Goal: Task Accomplishment & Management: Manage account settings

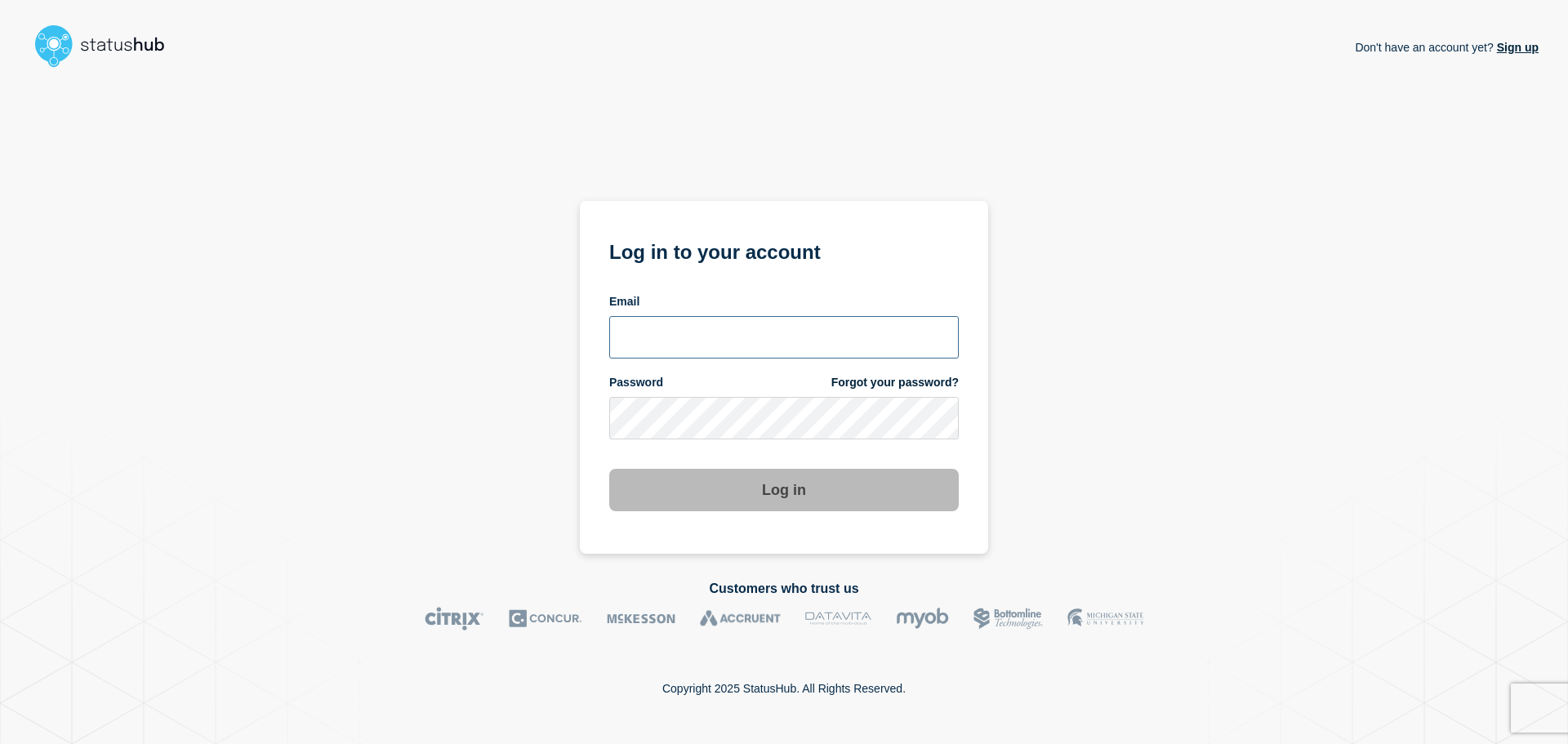
type input "chris.pearse@accruent.com"
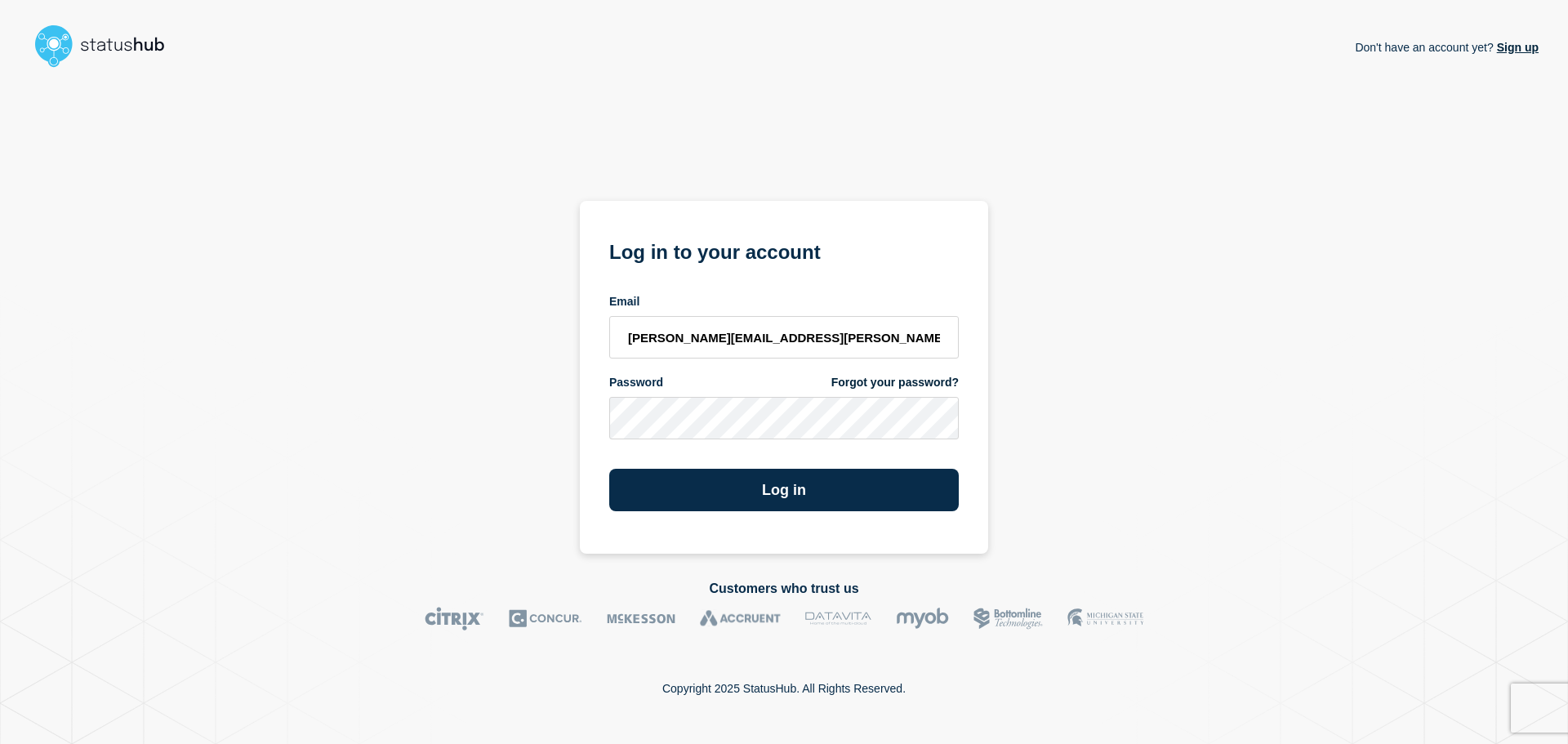
click at [805, 455] on form "Log in to your account Email chris.pearse@accruent.com Password Forgot your pas…" at bounding box center [784, 374] width 349 height 276
click at [794, 483] on button "Log in" at bounding box center [784, 489] width 349 height 43
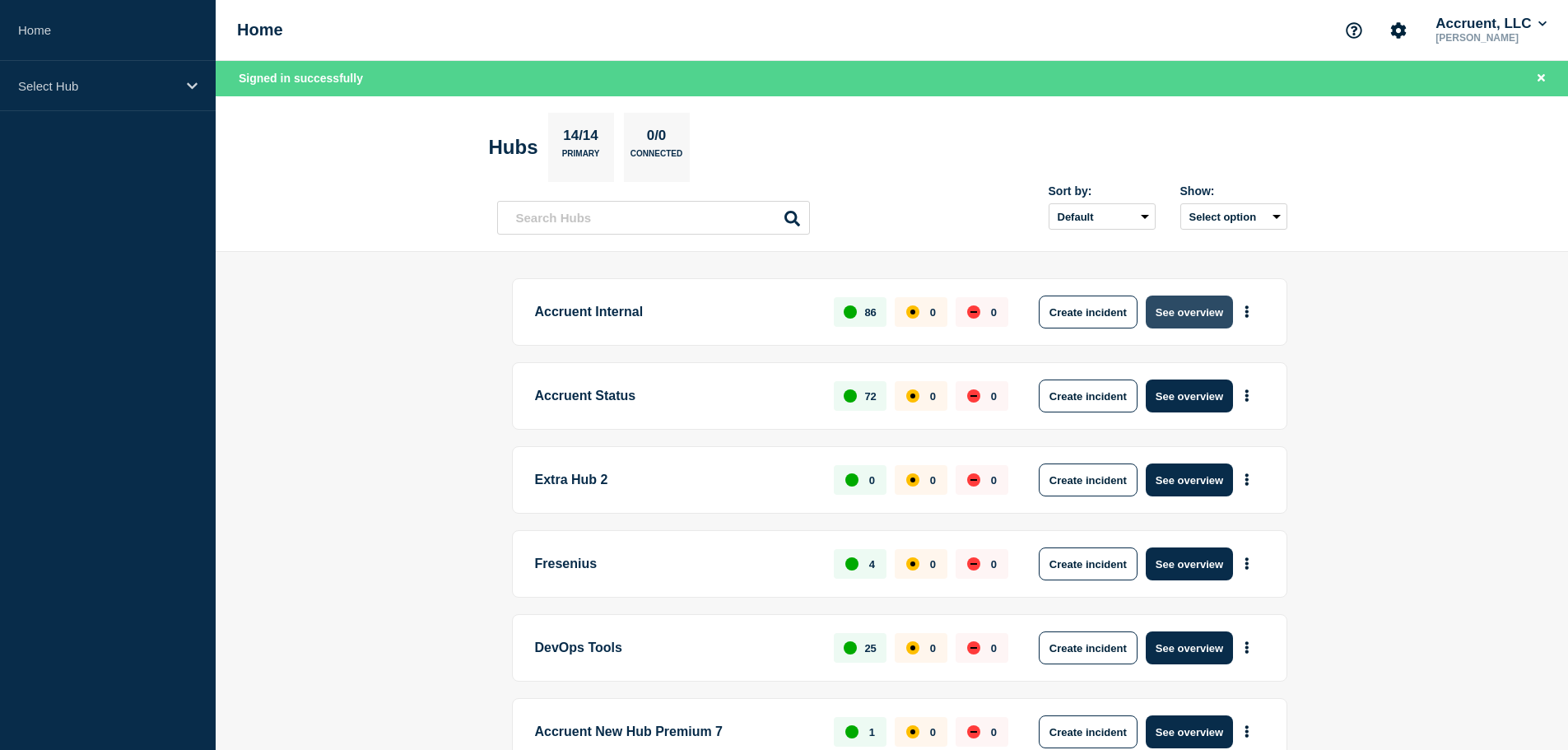
click at [1189, 312] on button "See overview" at bounding box center [1190, 312] width 88 height 33
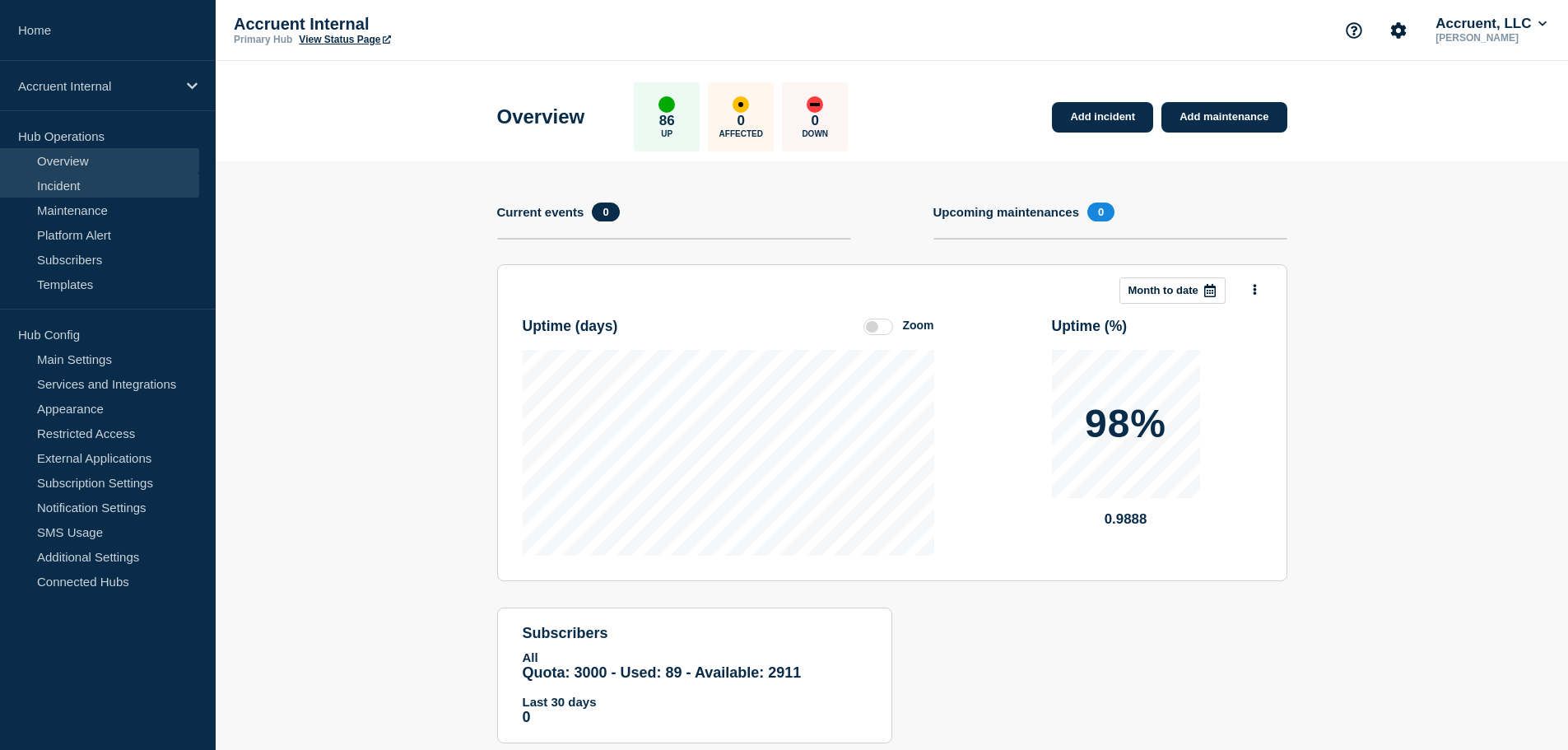
click at [72, 195] on link "Incident" at bounding box center [99, 185] width 199 height 25
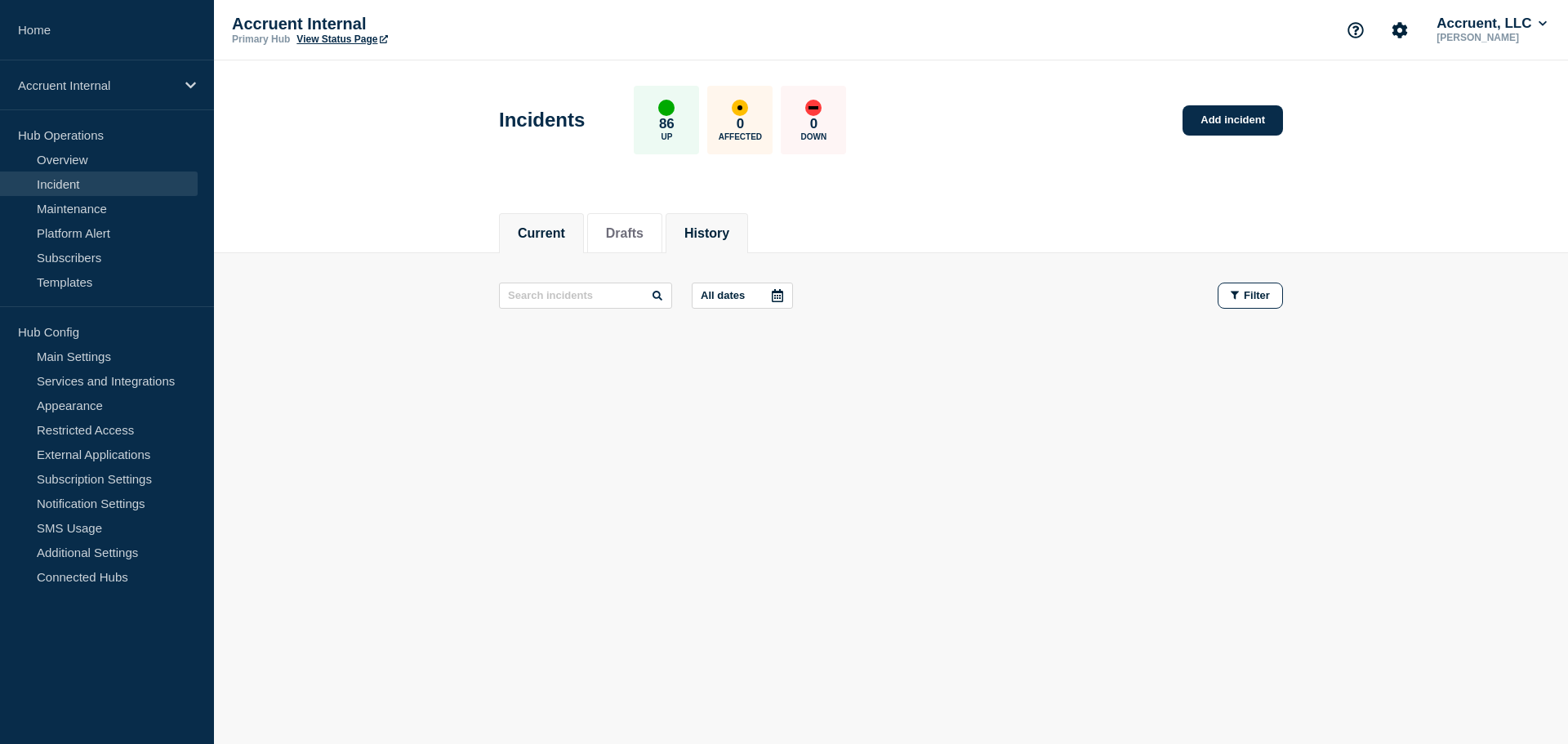
click at [727, 228] on button "History" at bounding box center [708, 233] width 45 height 15
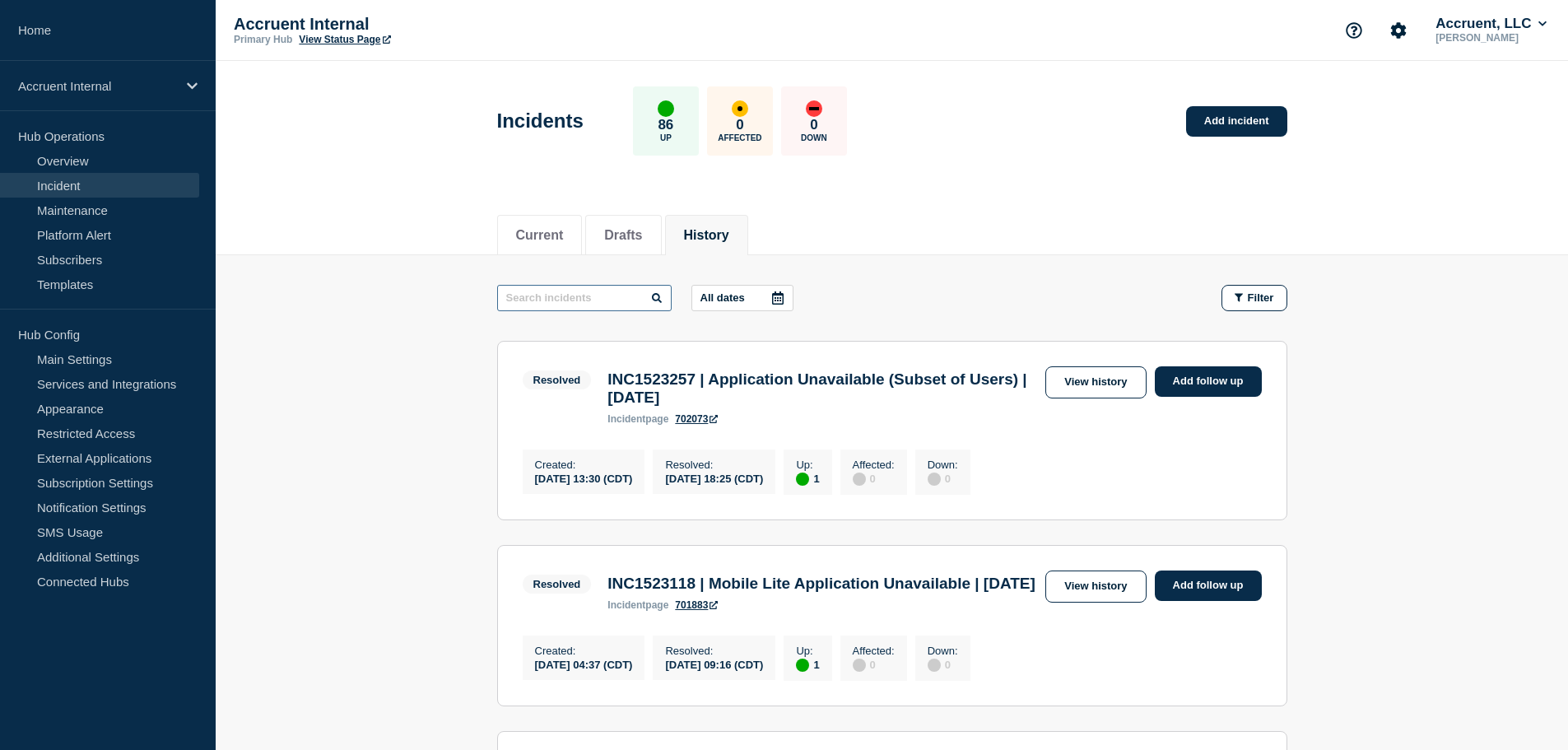
click at [583, 297] on input "text" at bounding box center [584, 298] width 174 height 26
paste input "INC1523118"
type input "INC1523118"
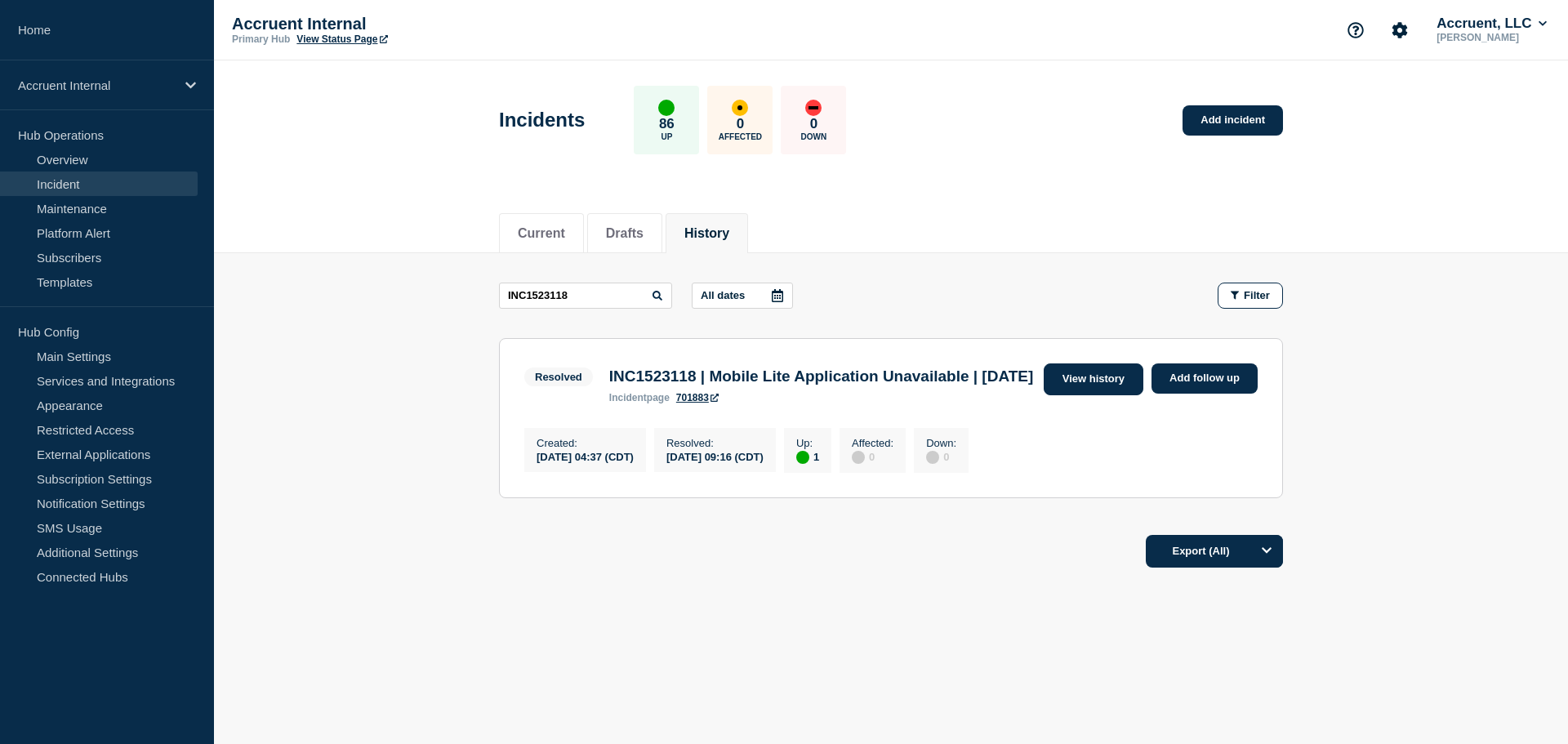
click at [1099, 385] on link "View history" at bounding box center [1093, 379] width 100 height 32
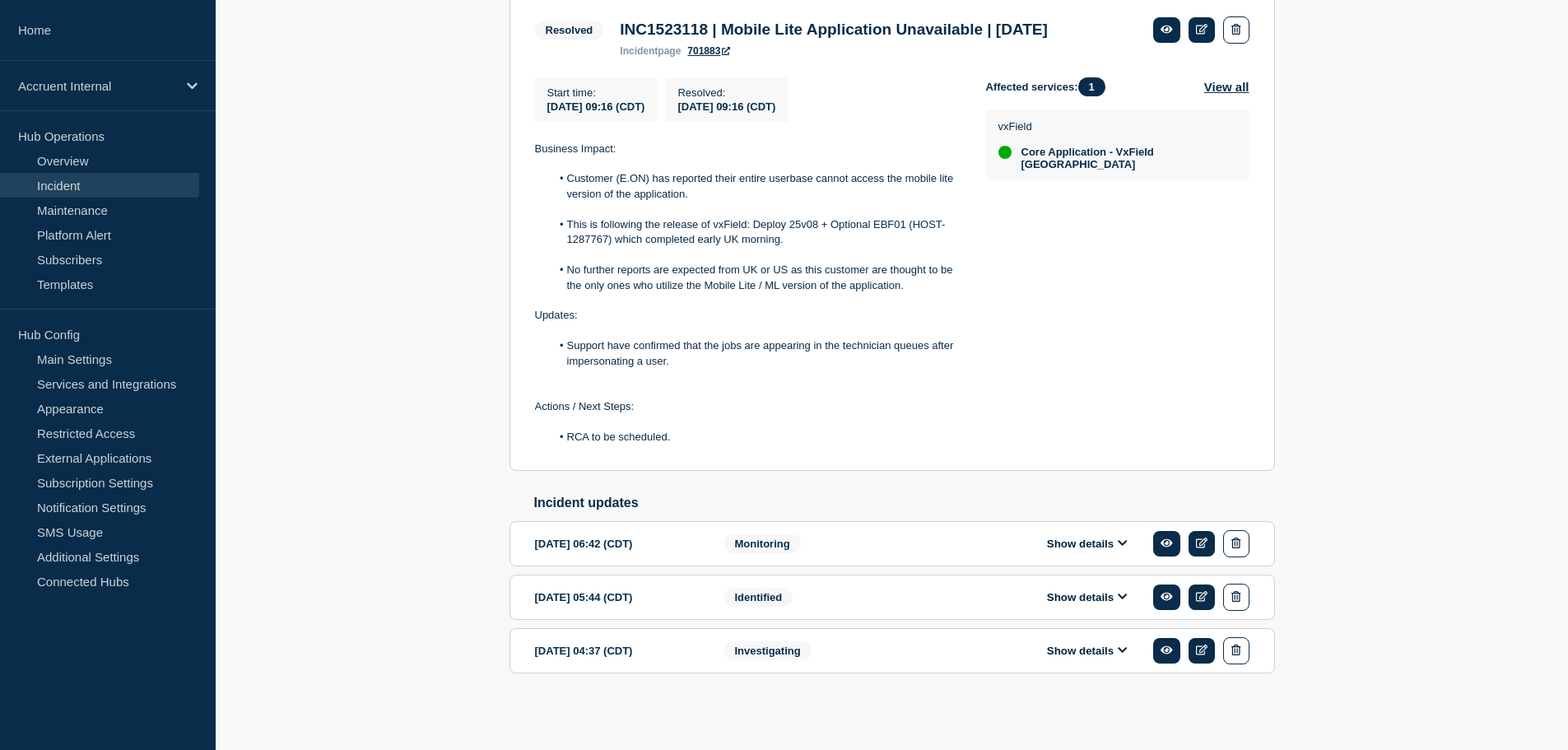
scroll to position [371, 0]
click at [1099, 645] on button "Show details" at bounding box center [1087, 651] width 90 height 14
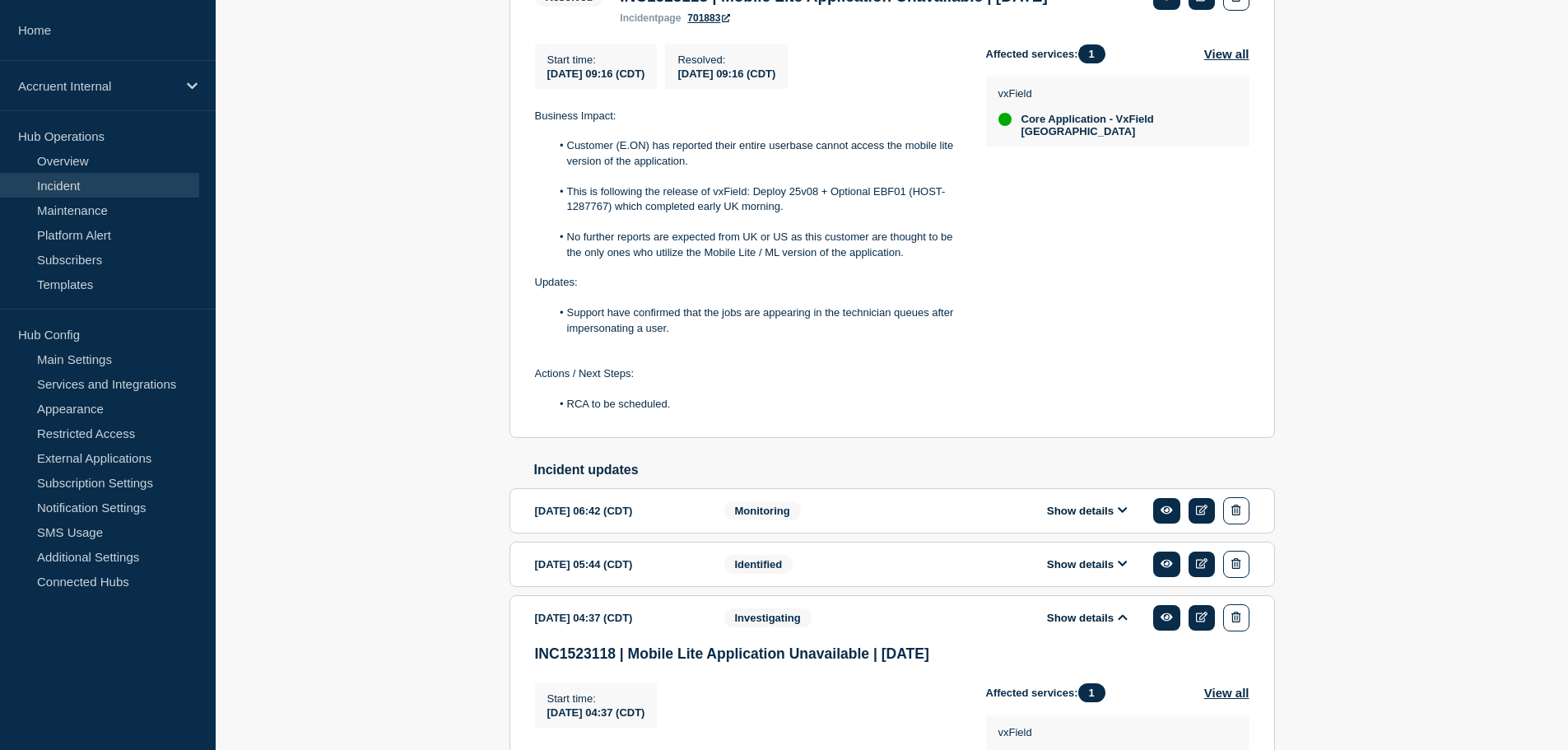
scroll to position [782, 0]
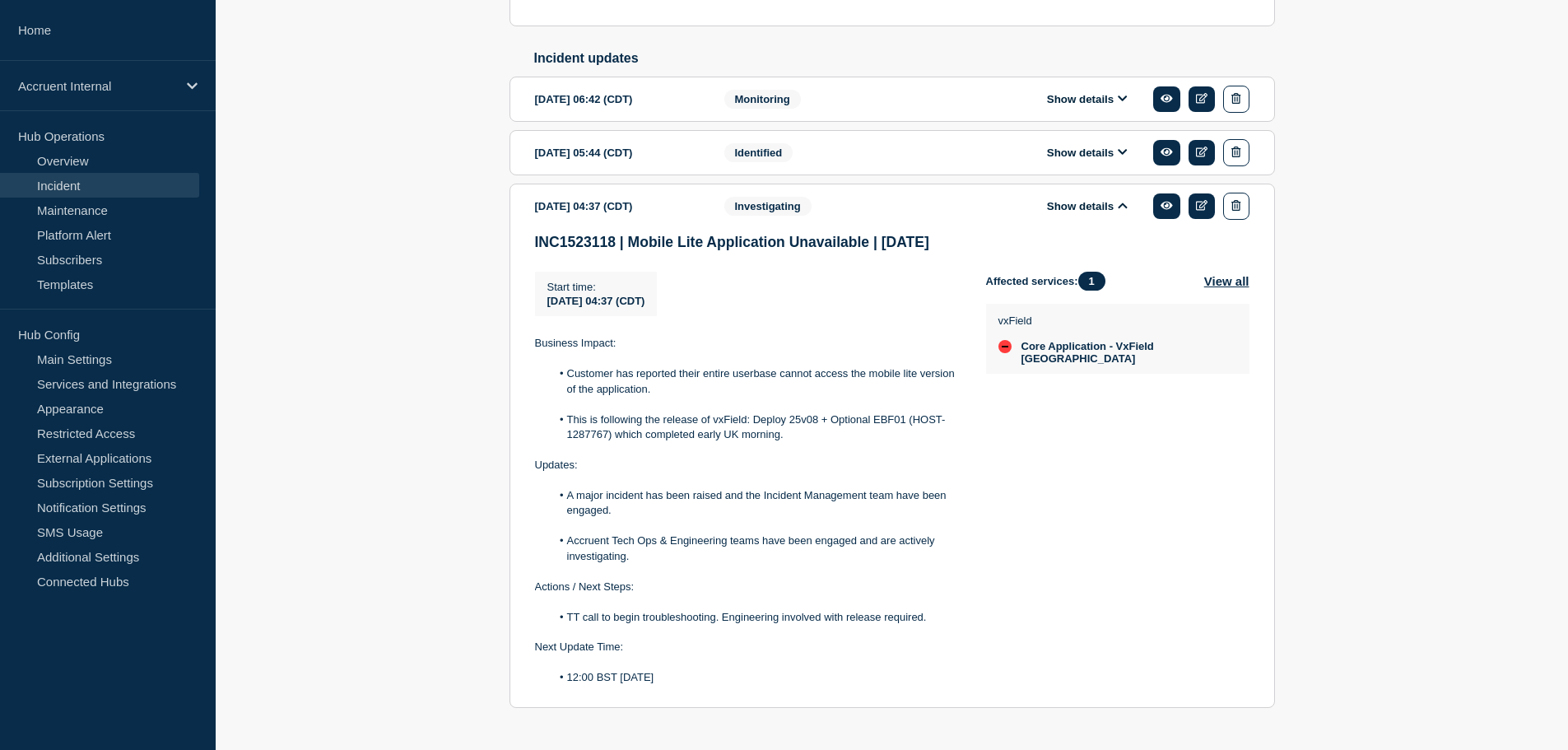
click at [1102, 159] on button "Show details" at bounding box center [1087, 152] width 90 height 14
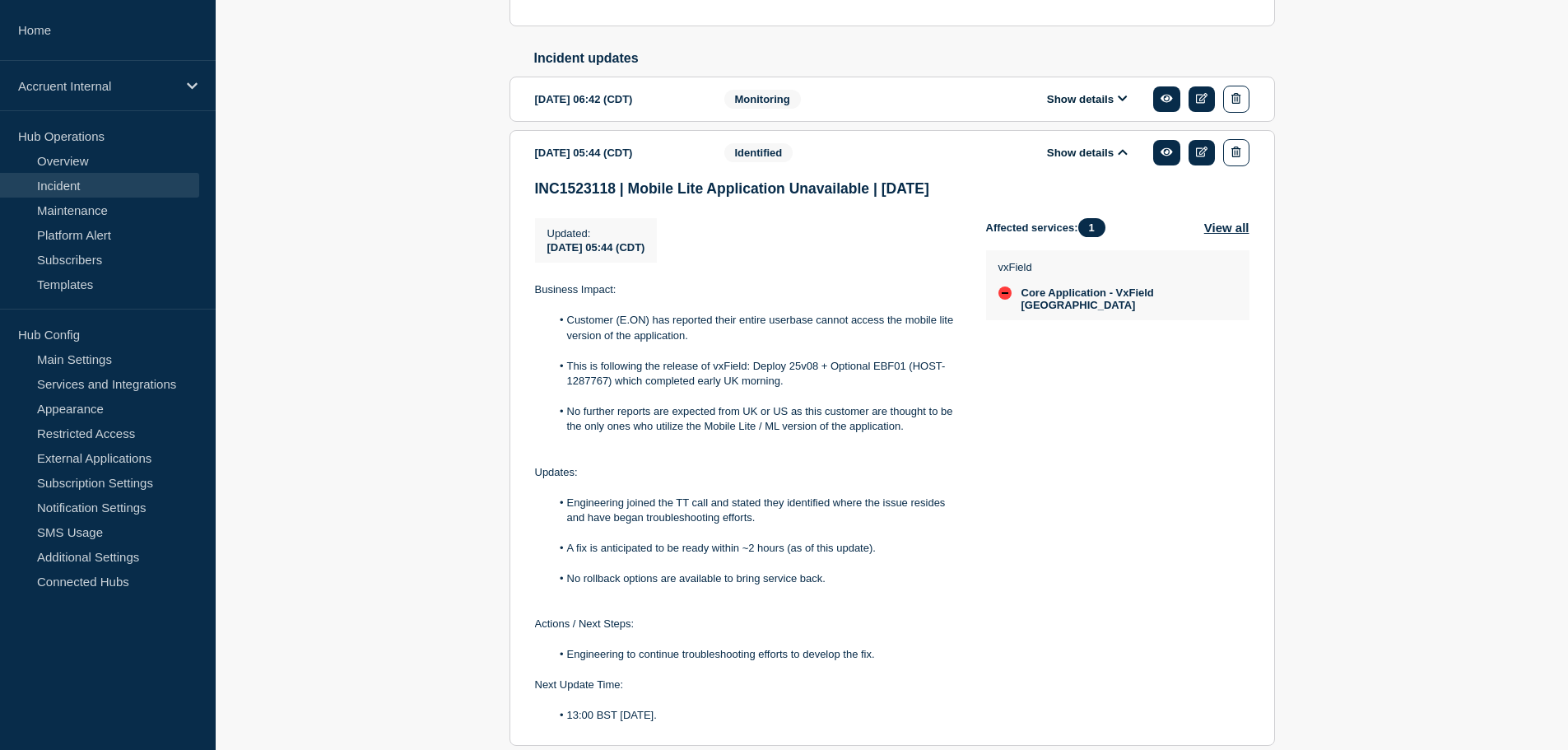
click at [1089, 113] on div "Show details" at bounding box center [1099, 99] width 300 height 27
click at [1089, 106] on button "Show details" at bounding box center [1087, 99] width 90 height 14
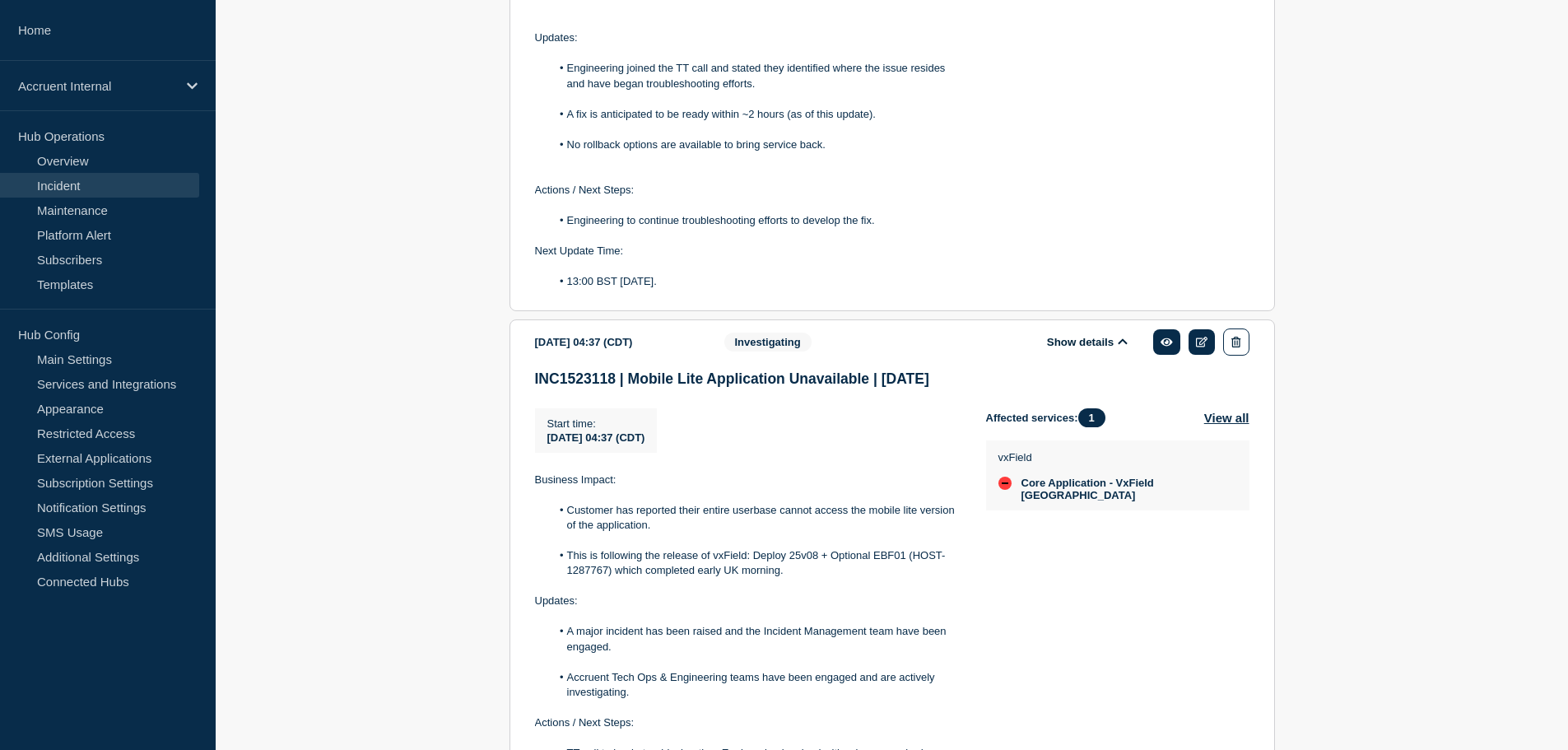
scroll to position [2028, 0]
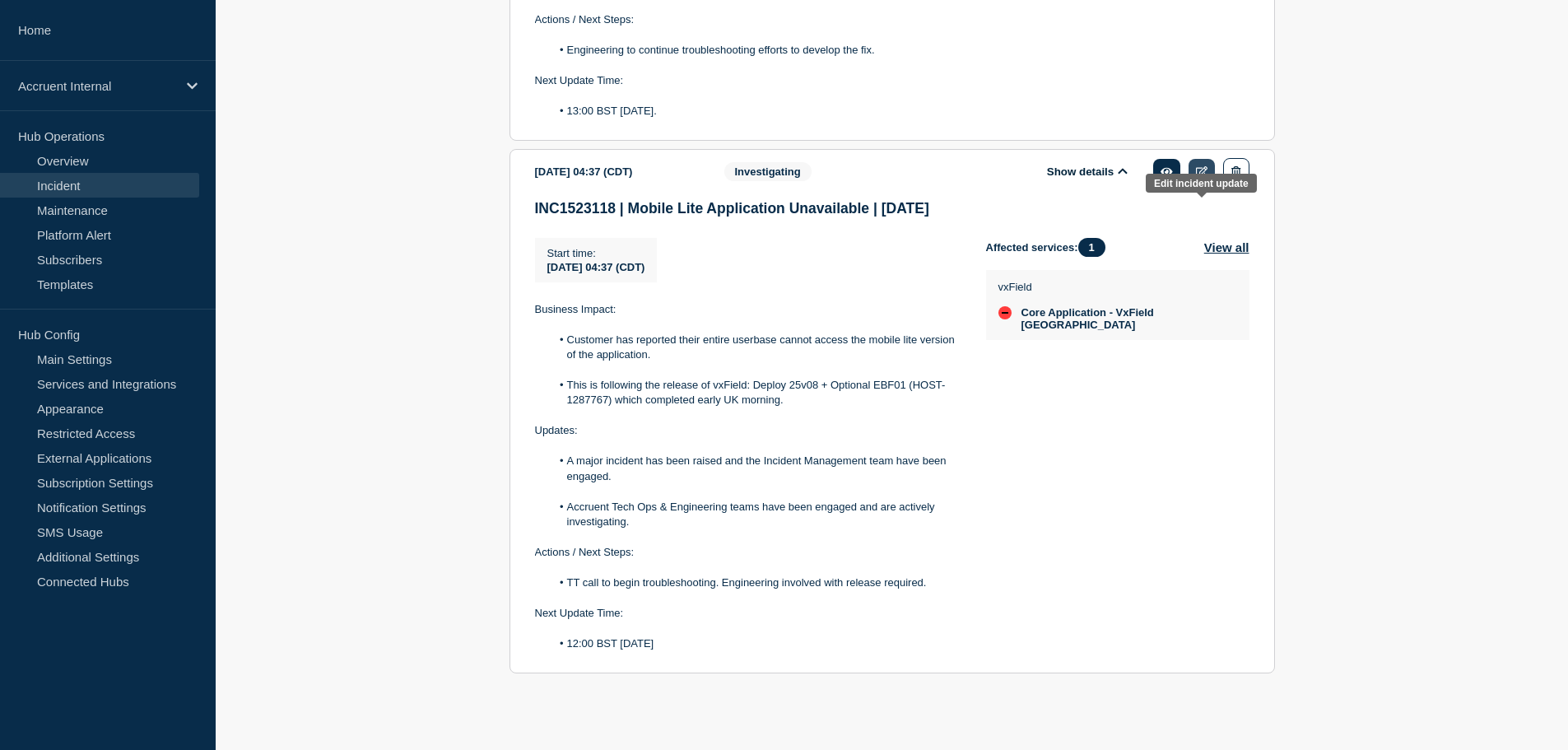
click at [1205, 171] on icon at bounding box center [1203, 172] width 12 height 11
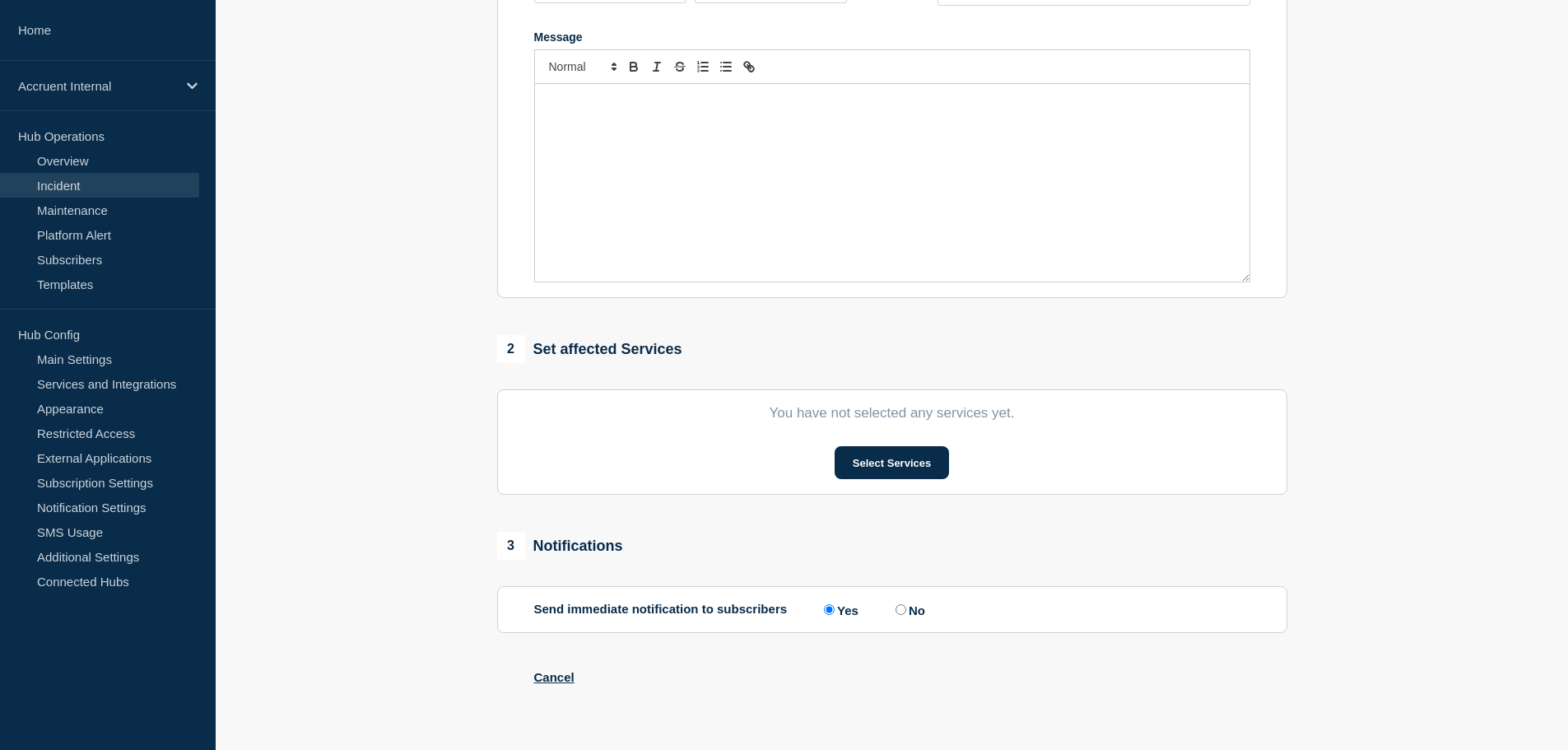
type input "INC1523118 | Mobile Lite Application Unavailable | [DATE]"
type input "[DATE]"
type input "04:37"
select select "investigating"
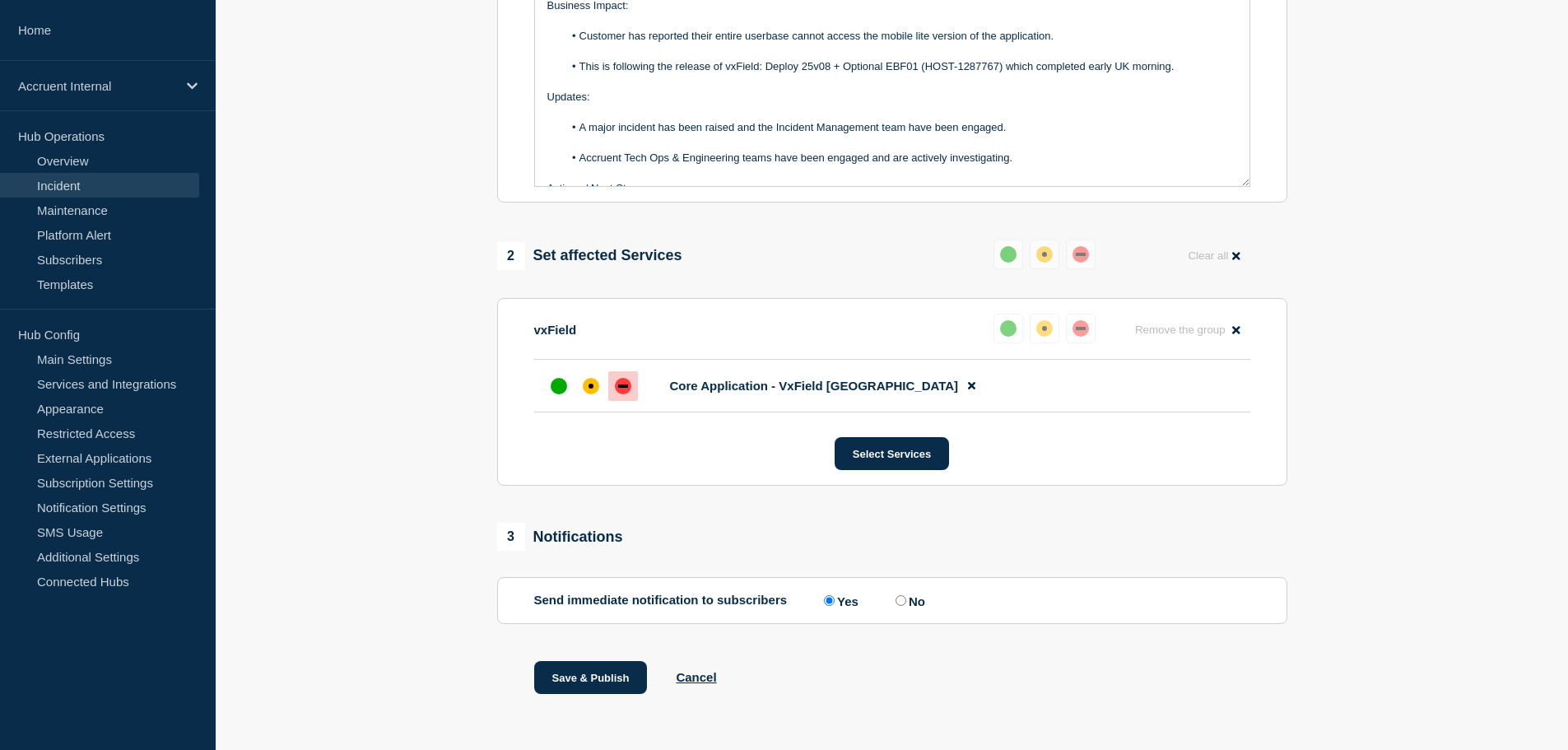
scroll to position [476, 0]
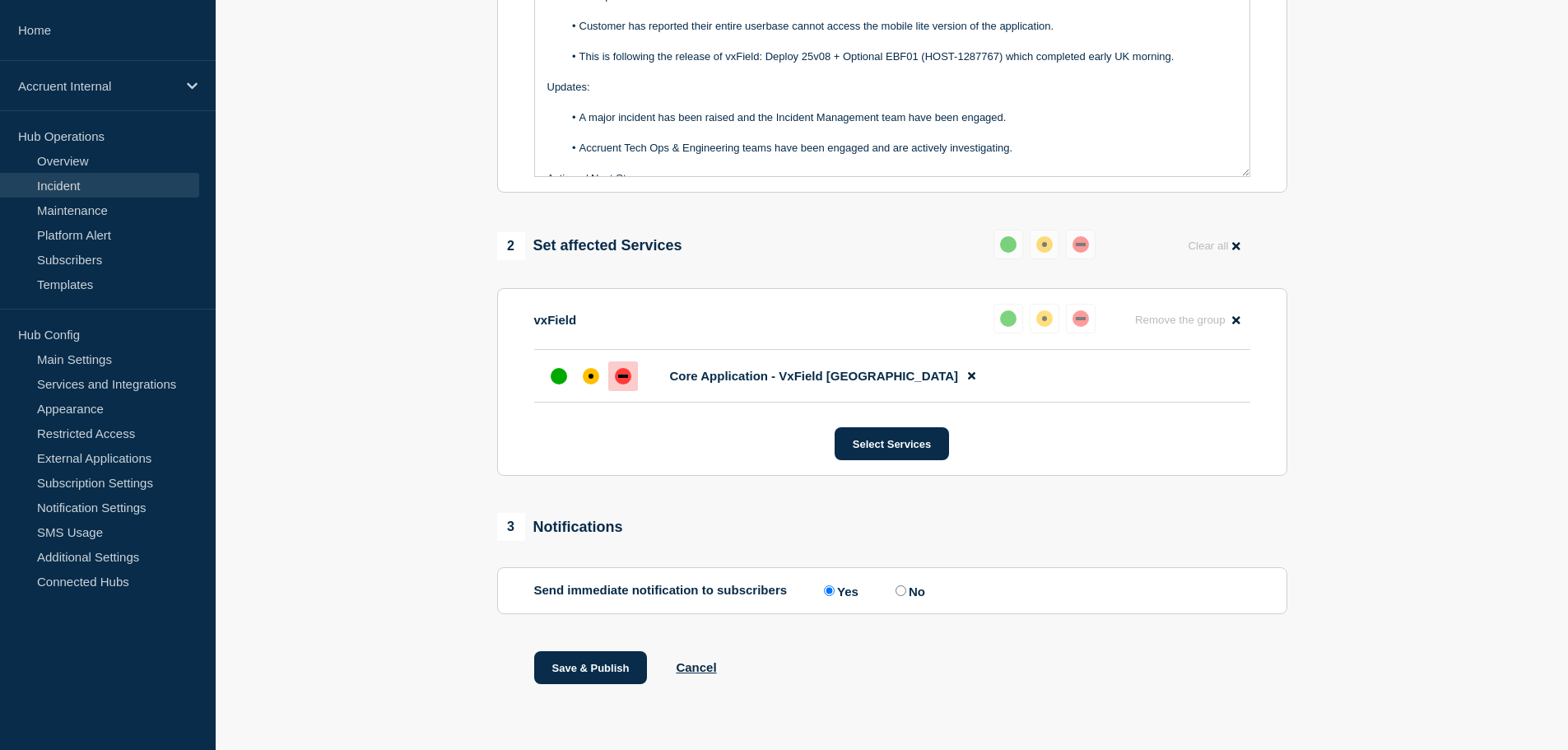
click at [904, 592] on input "No" at bounding box center [901, 591] width 11 height 11
radio input "true"
radio input "false"
click at [584, 380] on div "affected" at bounding box center [590, 376] width 17 height 17
click at [604, 673] on button "Save & Publish" at bounding box center [591, 668] width 114 height 33
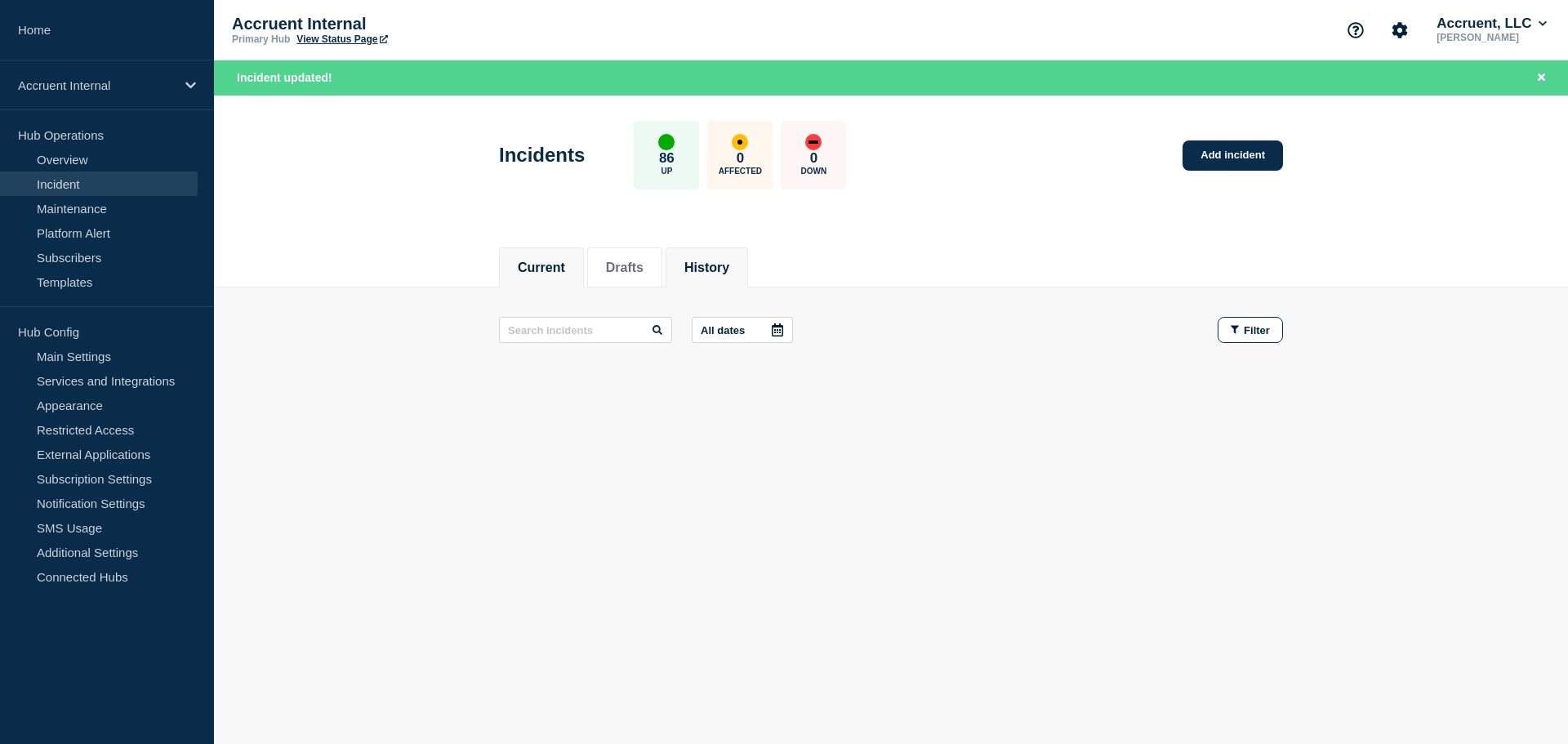
click at [729, 265] on button "History" at bounding box center [708, 268] width 45 height 15
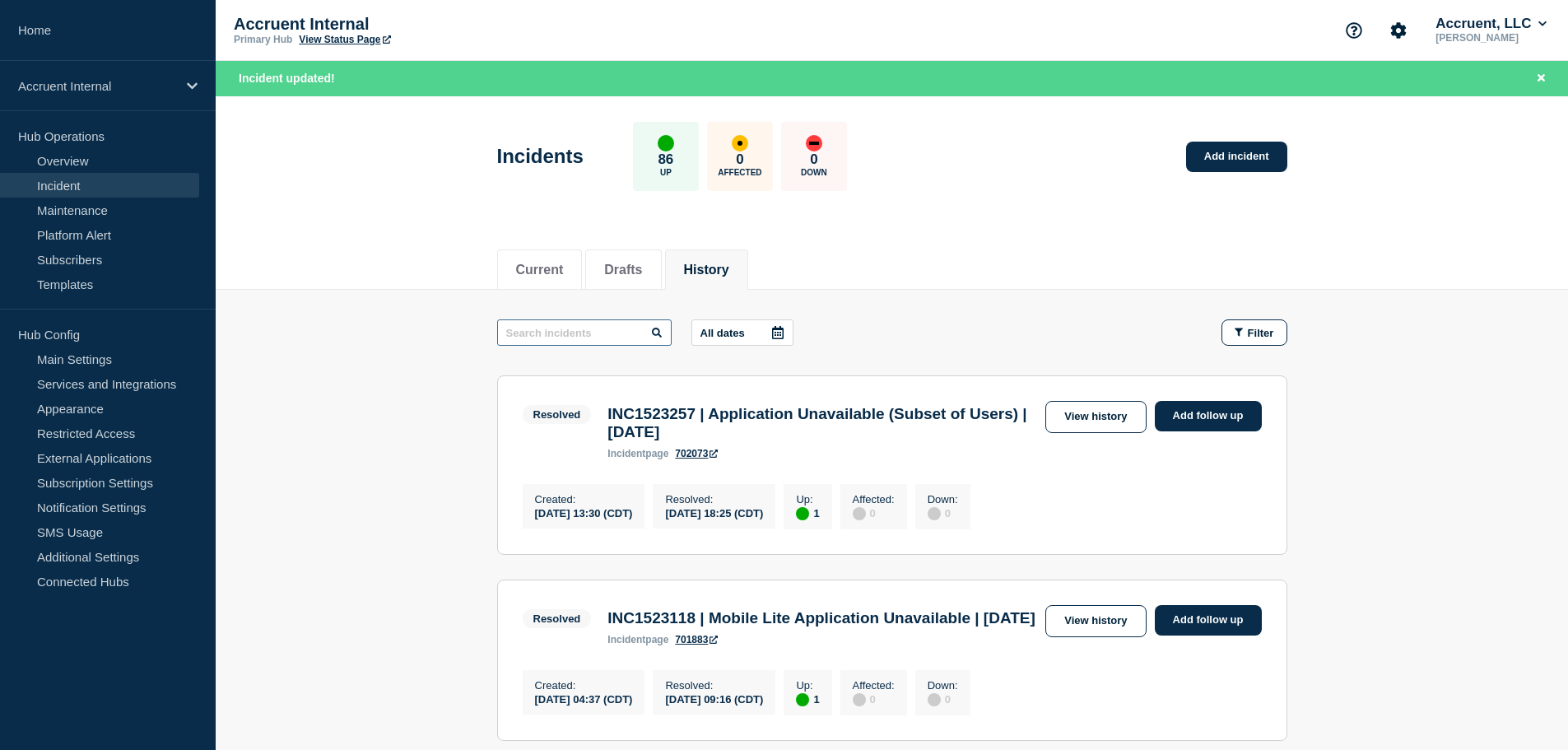
click at [598, 336] on input "text" at bounding box center [584, 333] width 174 height 26
paste input "INC1523118"
type input "INC1523118"
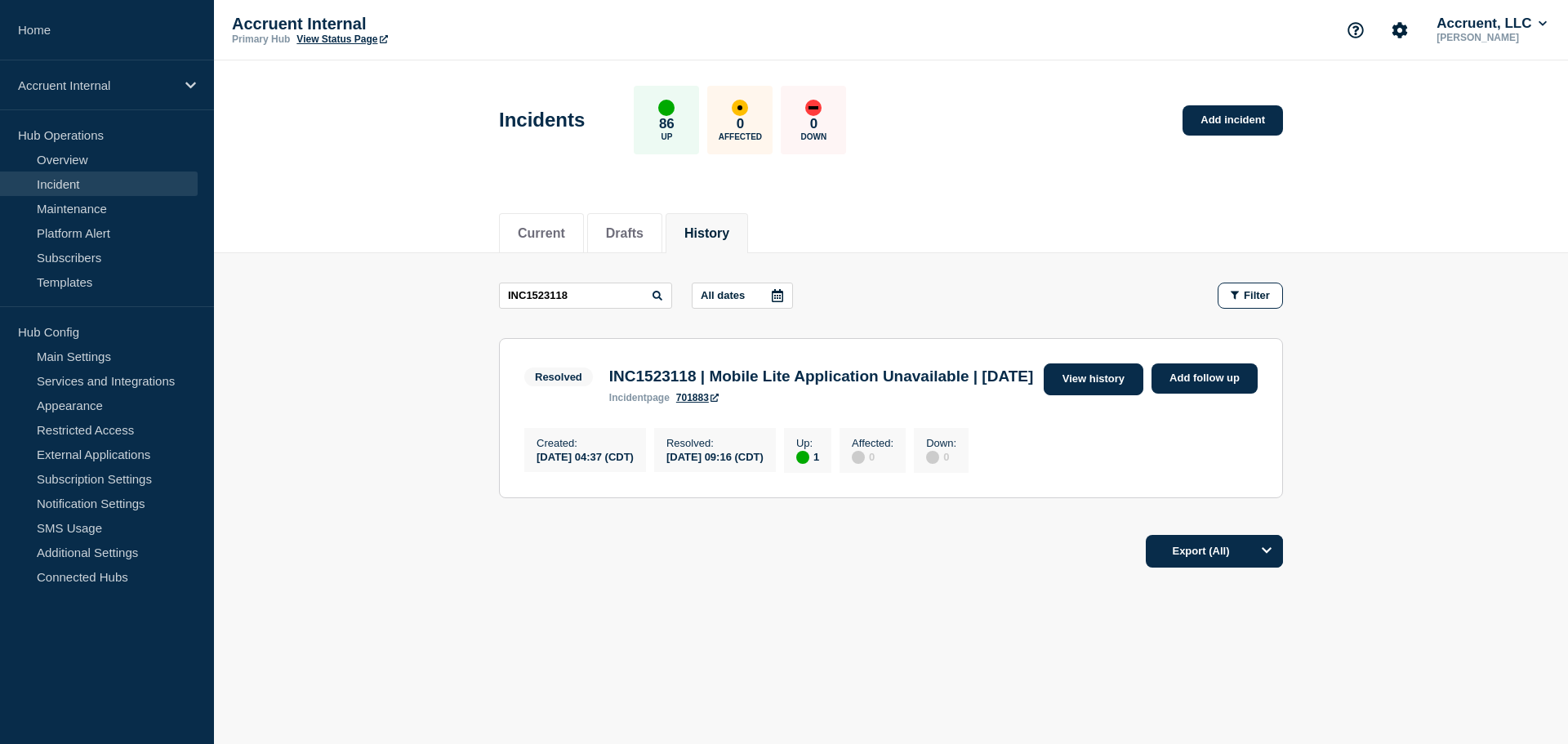
click at [1105, 373] on link "View history" at bounding box center [1093, 379] width 100 height 32
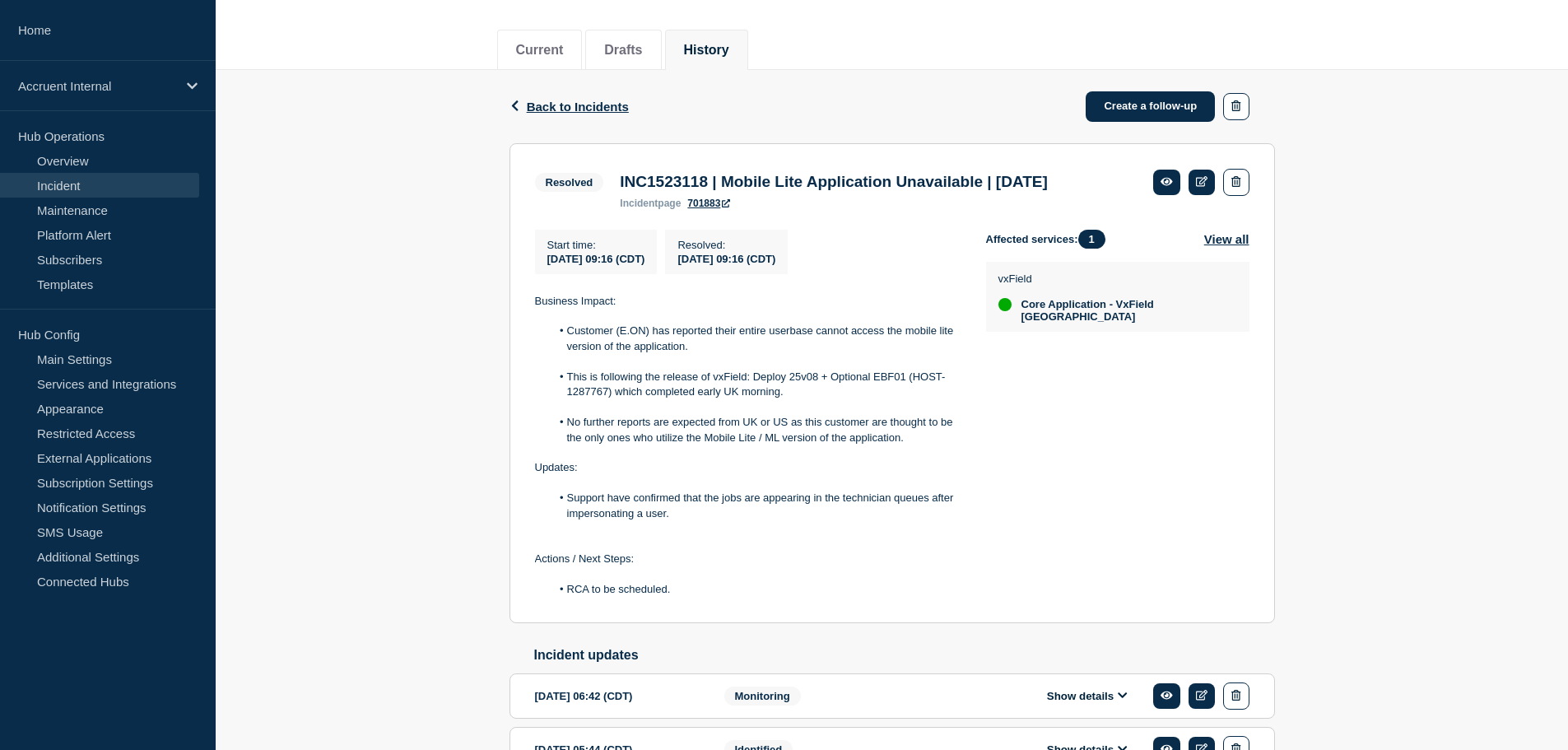
scroll to position [371, 0]
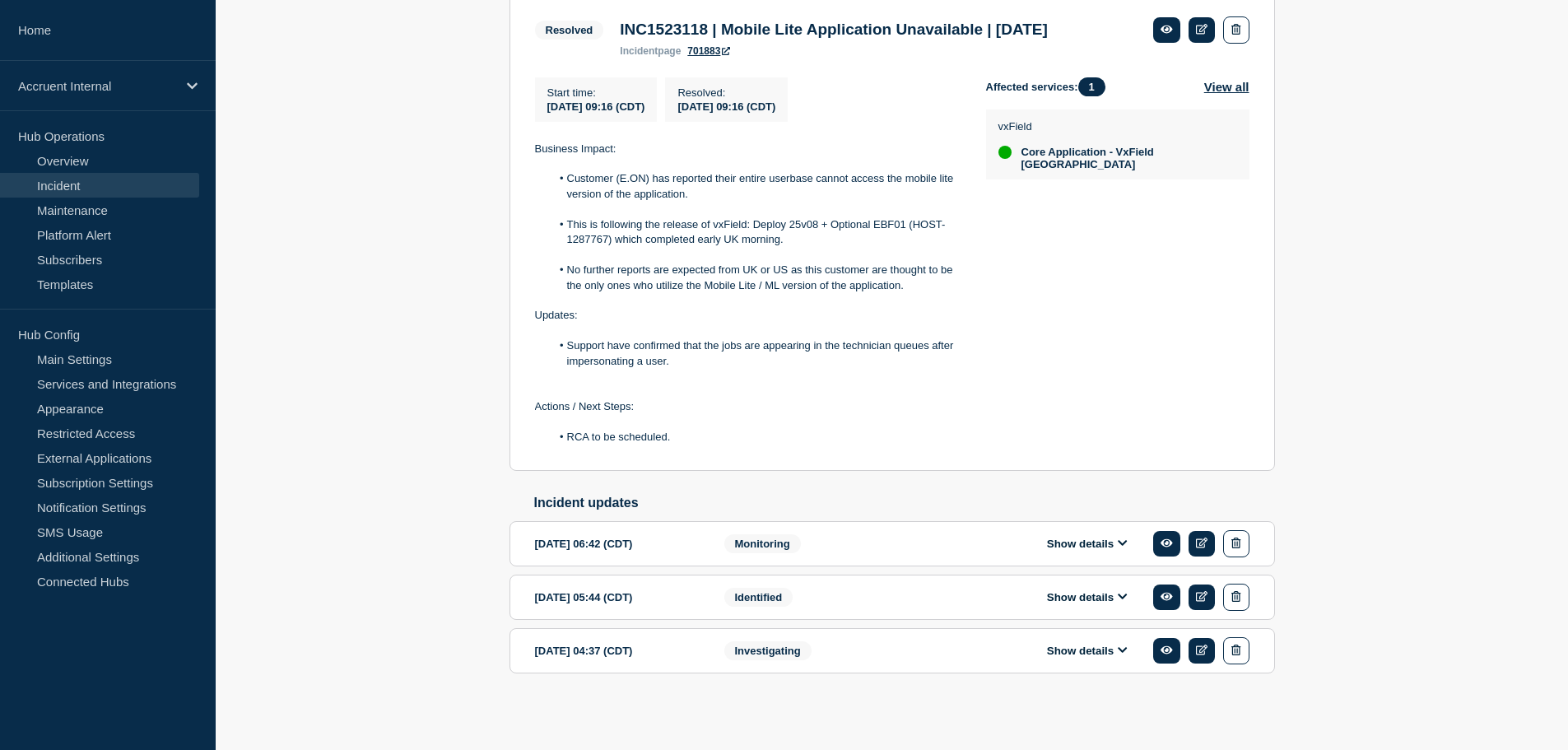
click at [1108, 656] on button "Show details" at bounding box center [1087, 651] width 90 height 14
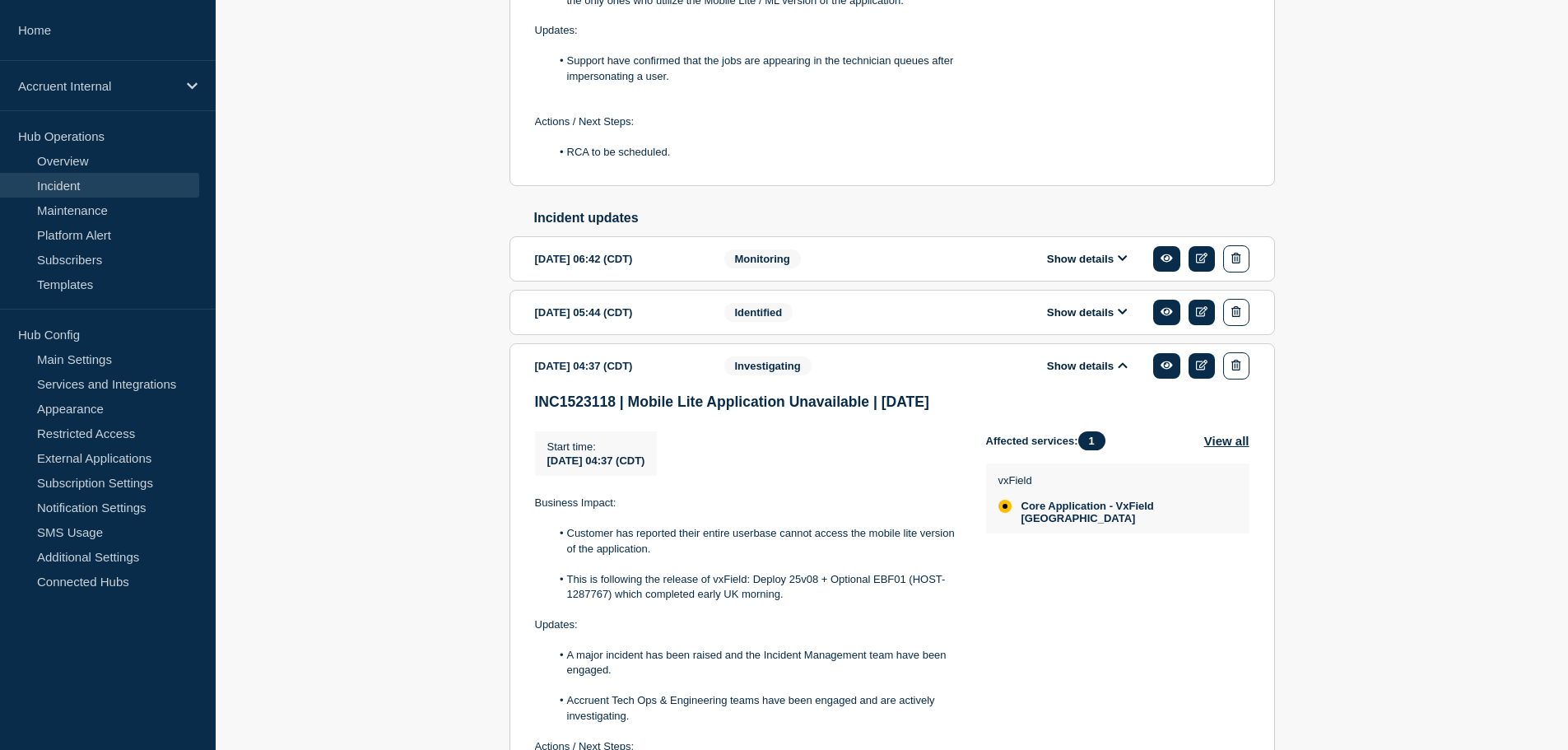
scroll to position [853, 0]
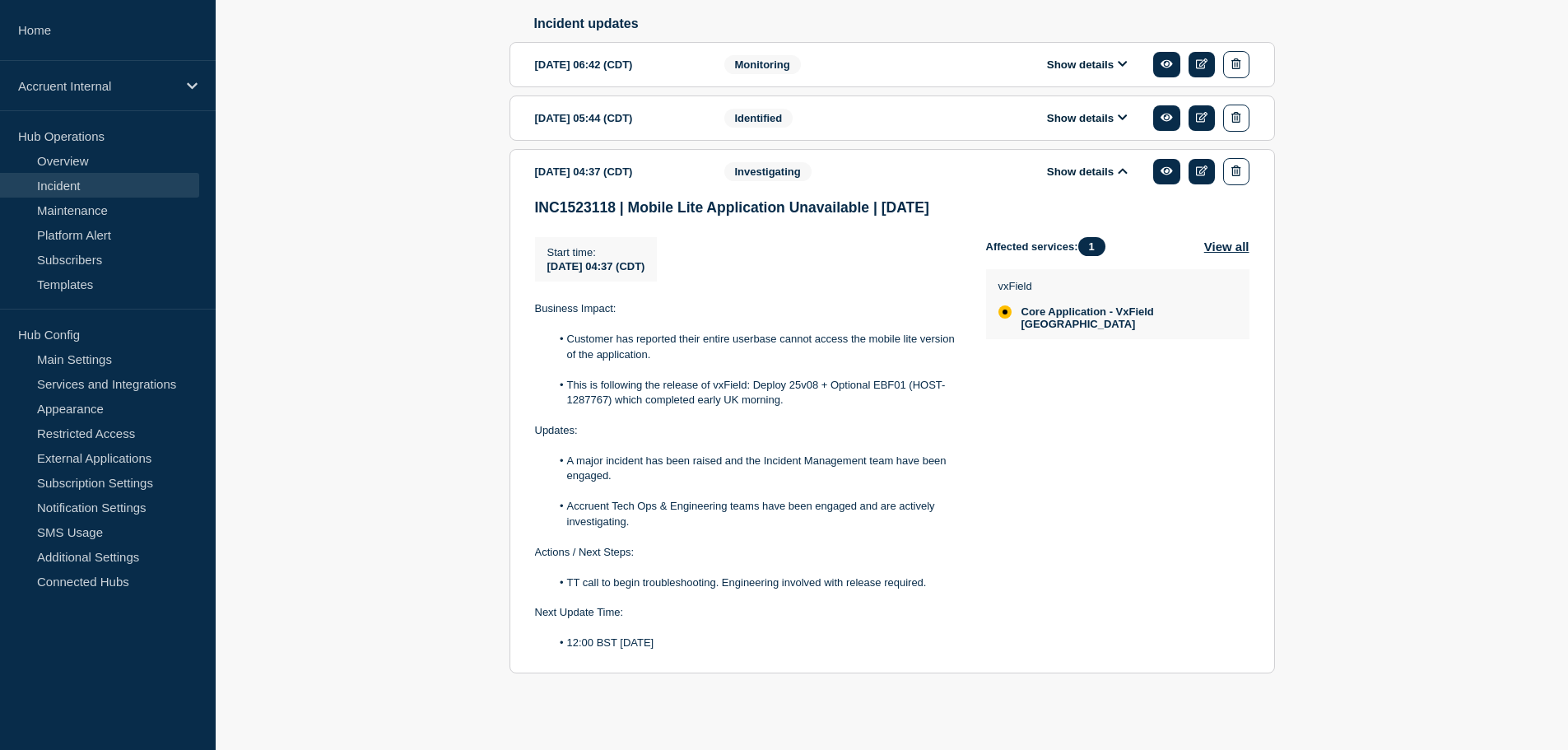
click at [1062, 120] on button "Show details" at bounding box center [1087, 118] width 90 height 14
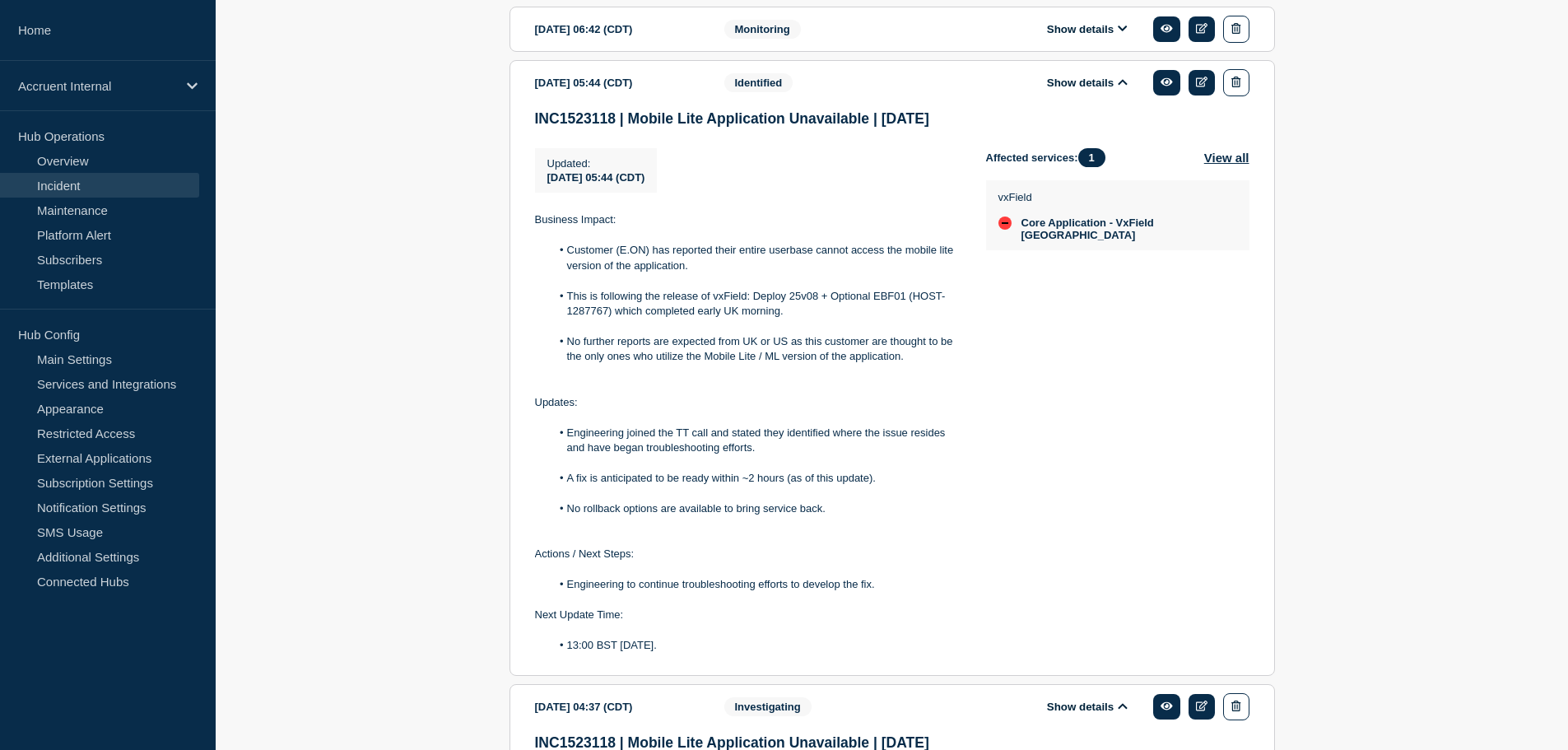
click at [1084, 43] on div "Show details" at bounding box center [1099, 29] width 300 height 27
click at [1084, 36] on button "Show details" at bounding box center [1087, 29] width 90 height 14
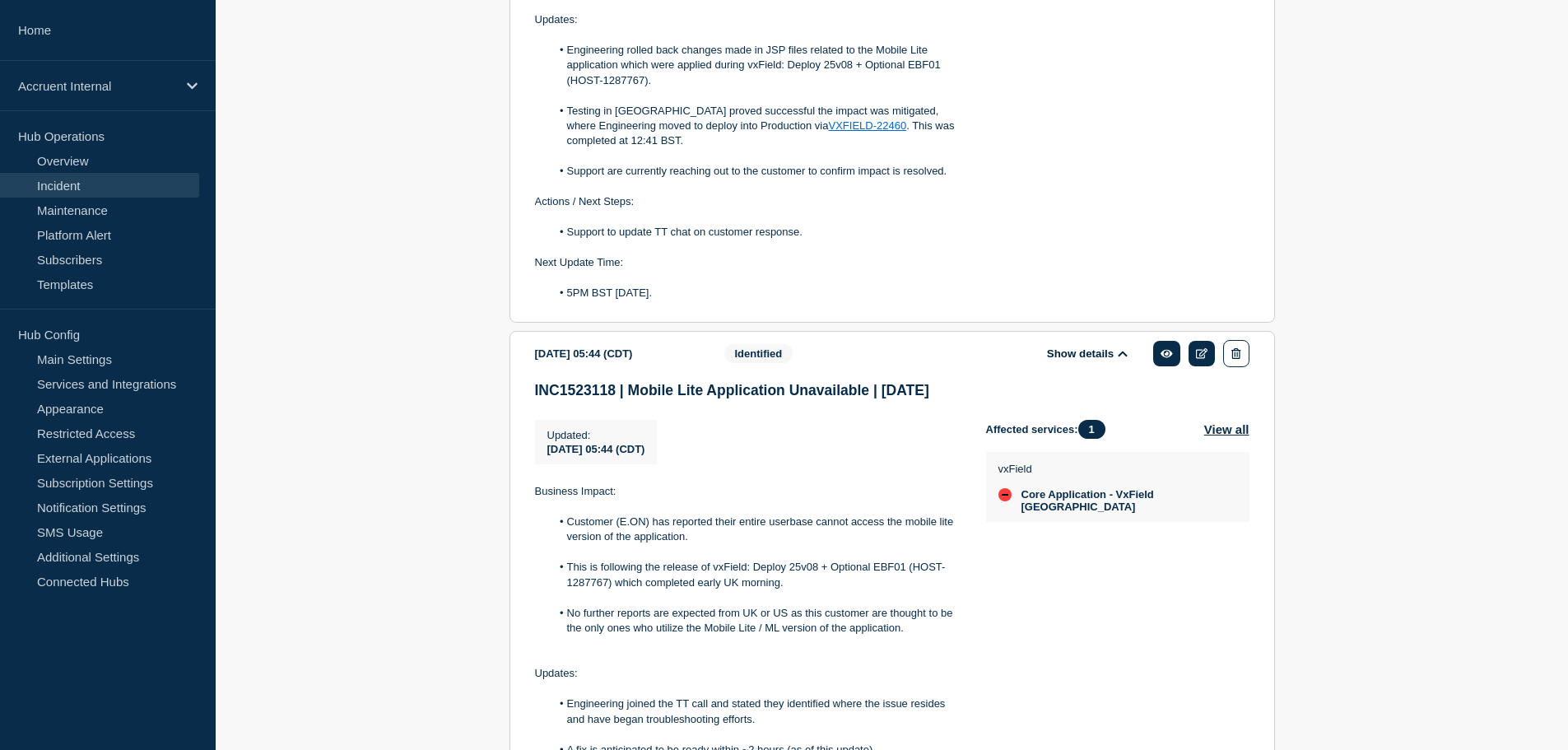
scroll to position [1511, 0]
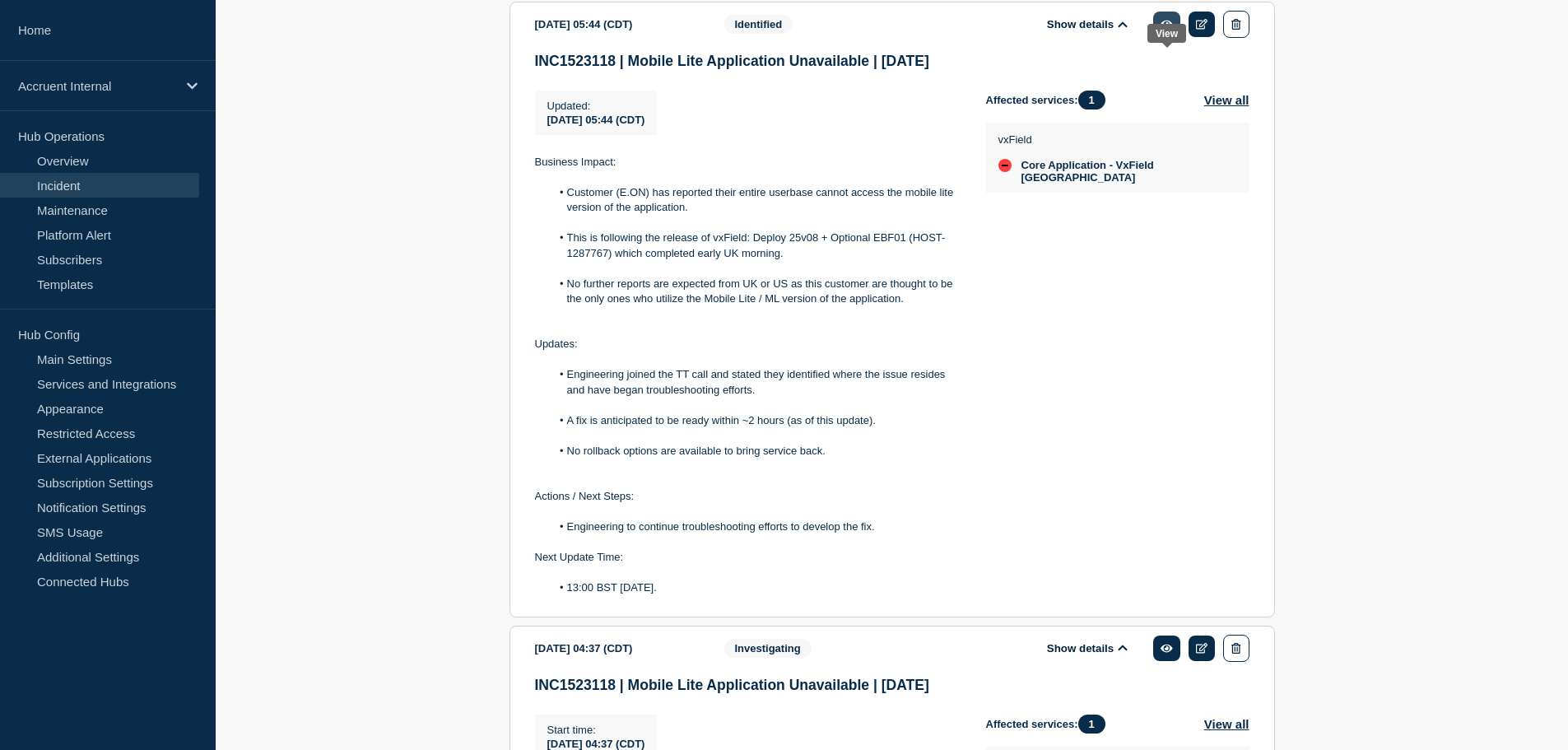
click at [1163, 37] on link at bounding box center [1167, 24] width 27 height 25
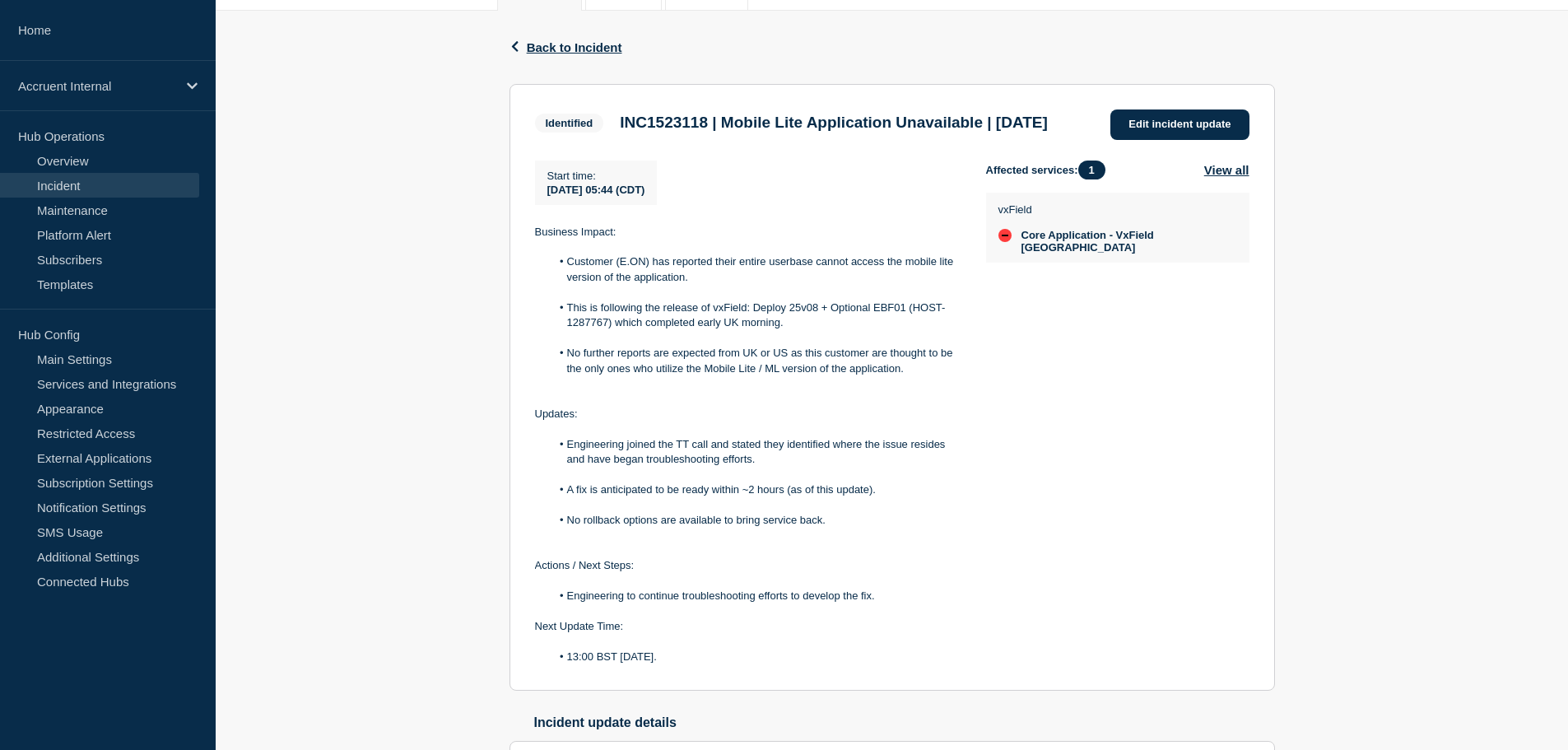
scroll to position [127, 0]
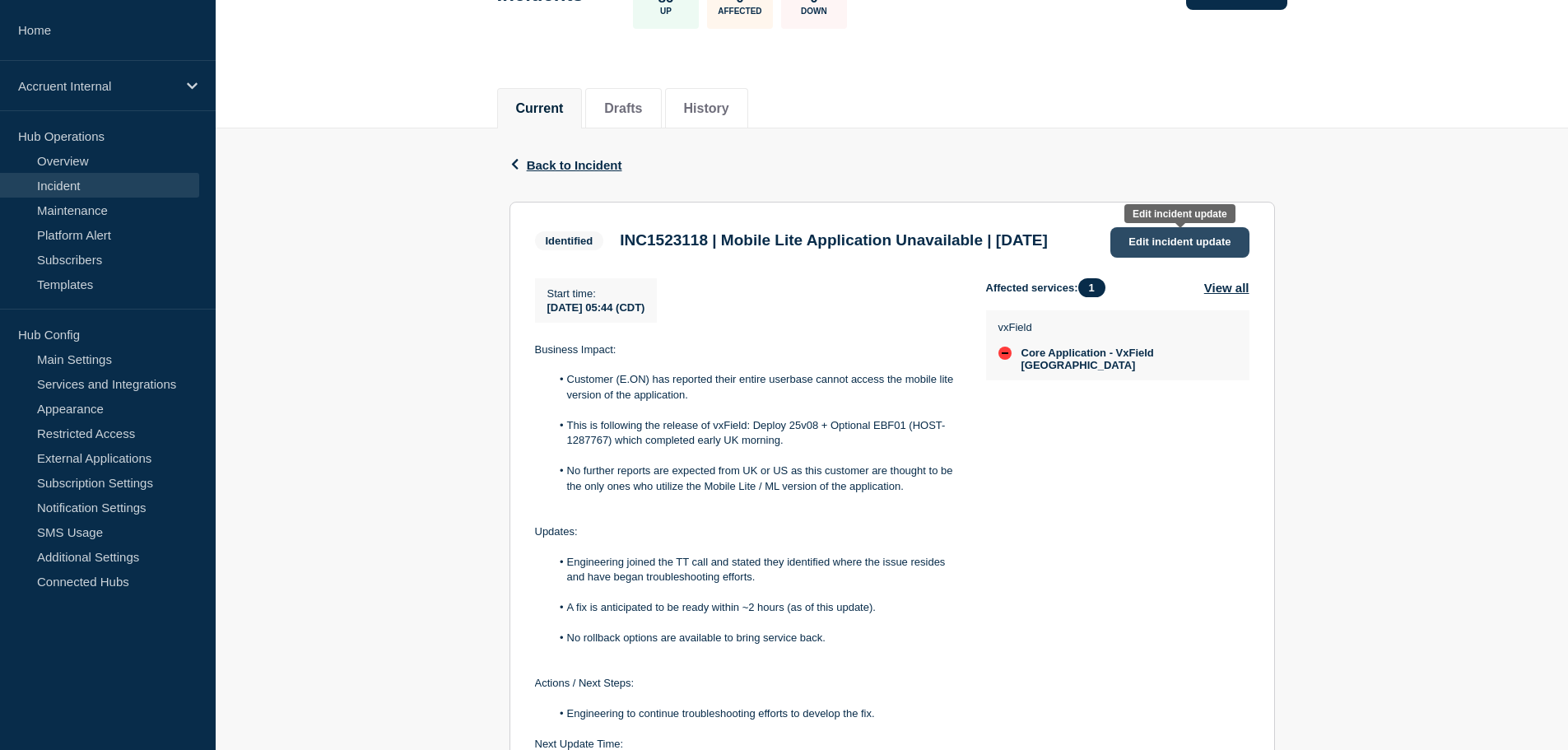
click at [1182, 237] on span "Edit incident update" at bounding box center [1180, 242] width 102 height 12
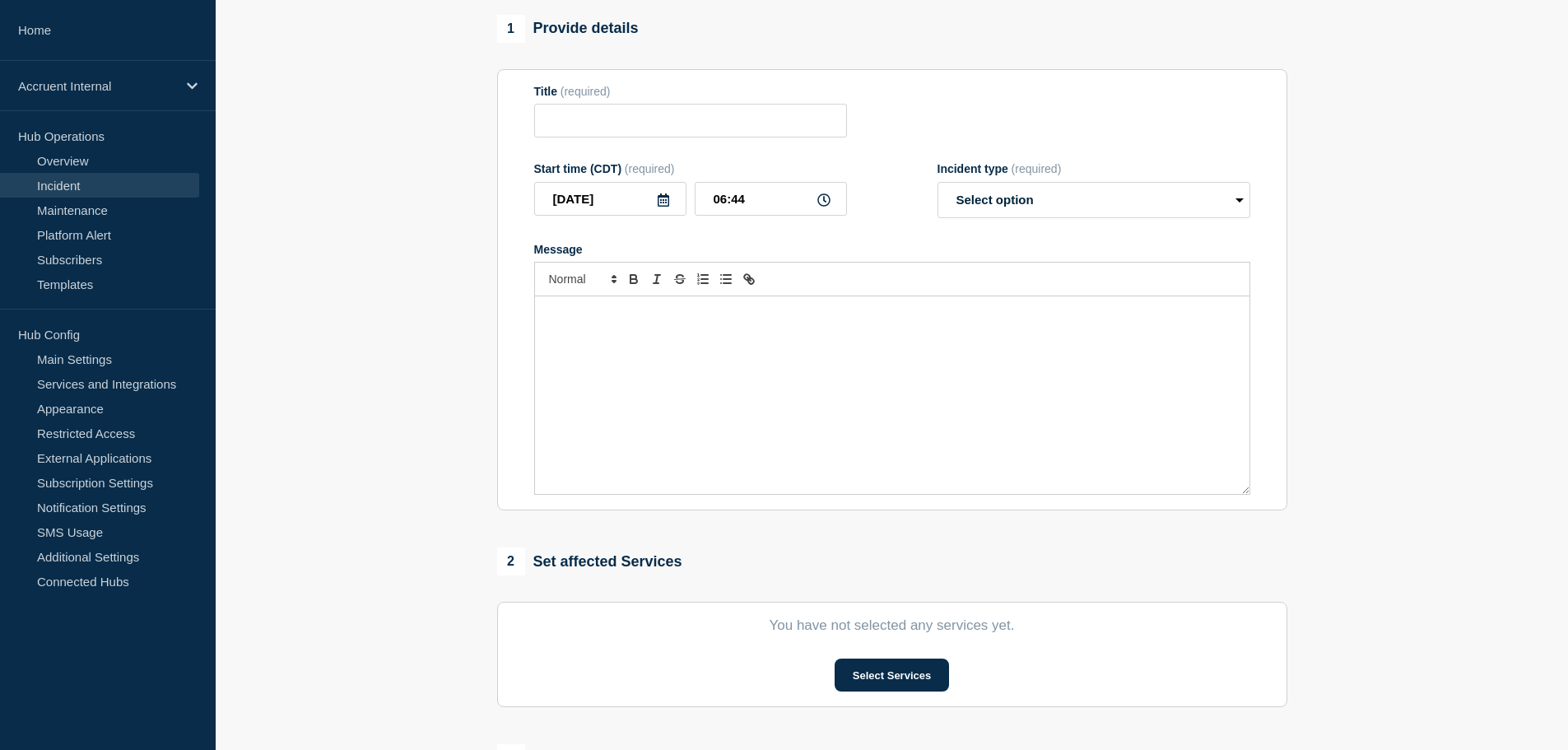
type input "INC1523118 | Mobile Lite Application Unavailable | [DATE]"
type input "[DATE]"
type input "05:44"
select select "identified"
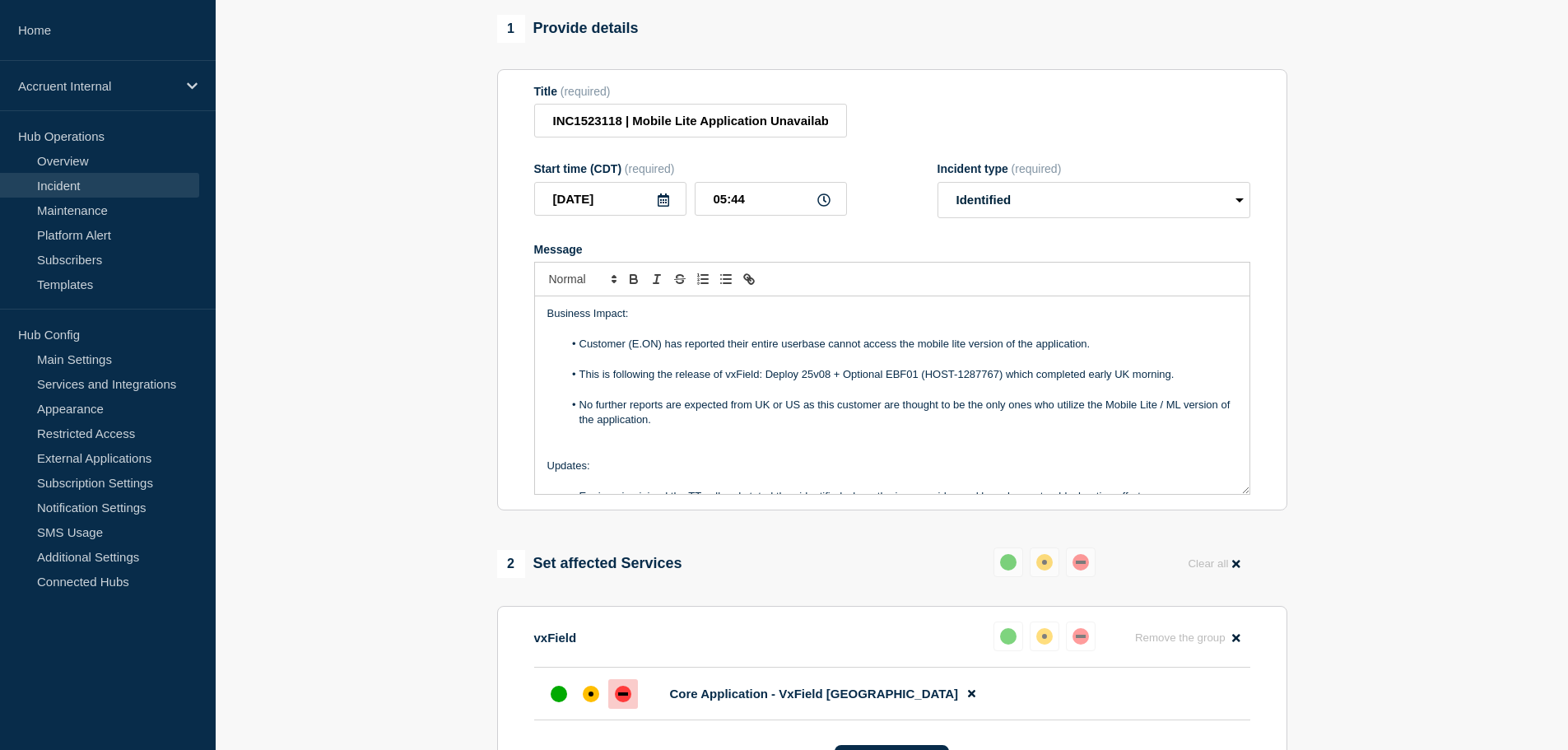
scroll to position [456, 0]
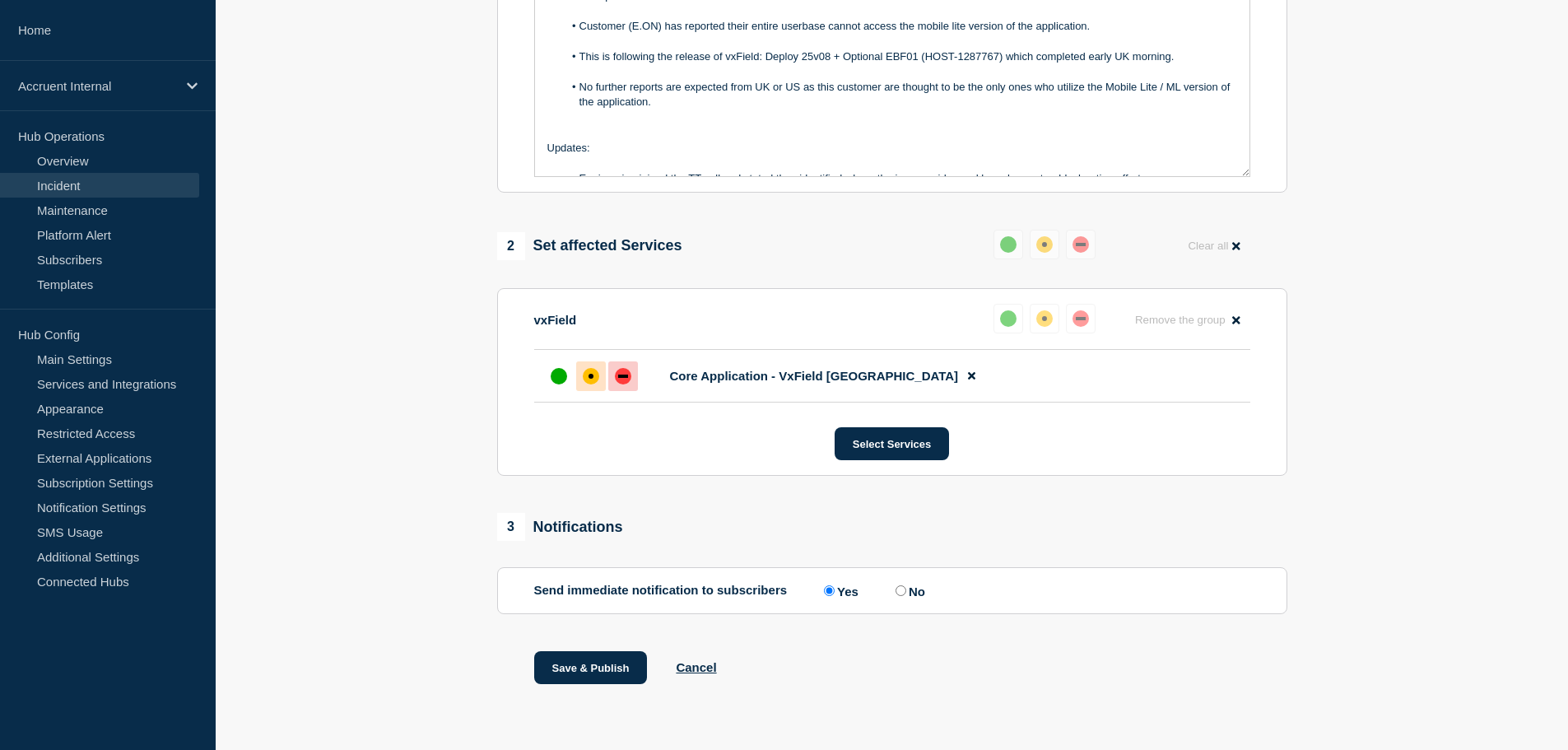
click at [592, 379] on div "affected" at bounding box center [591, 377] width 5 height 5
click at [907, 596] on input "No" at bounding box center [901, 591] width 11 height 11
radio input "true"
radio input "false"
click at [616, 684] on button "Save & Publish" at bounding box center [591, 668] width 114 height 33
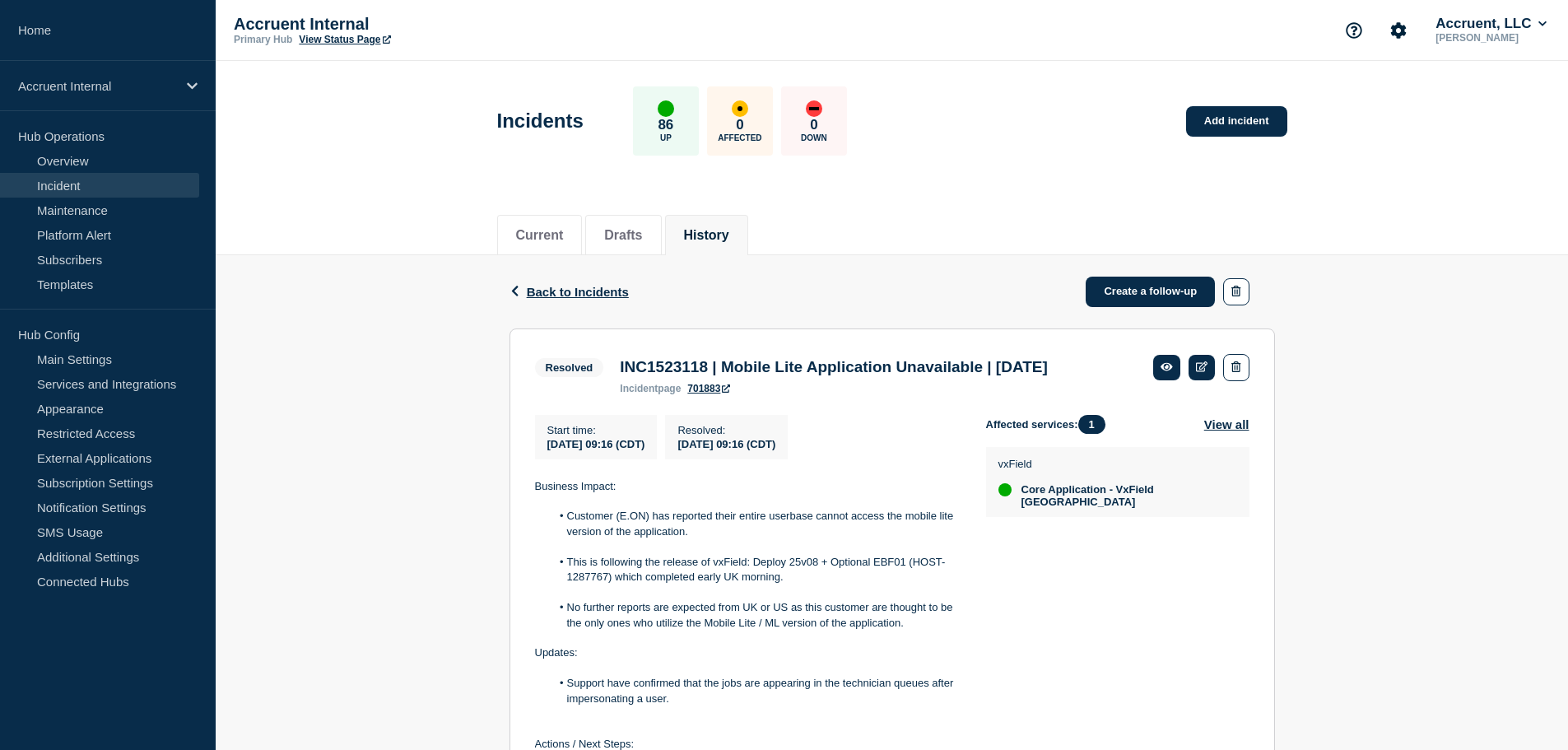
scroll to position [371, 0]
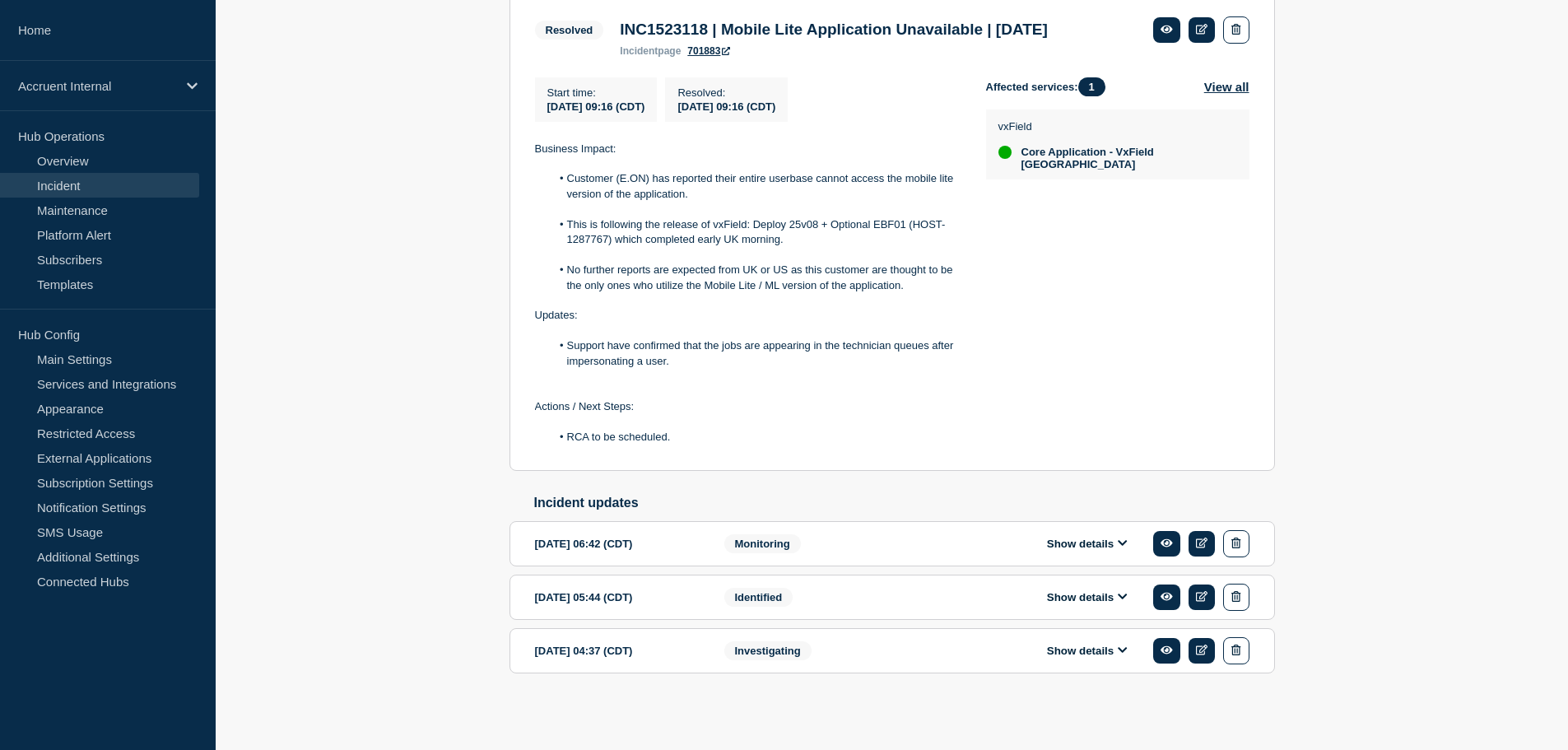
click at [1084, 642] on div "Show details" at bounding box center [1099, 650] width 300 height 27
click at [1087, 651] on button "Show details" at bounding box center [1087, 651] width 90 height 14
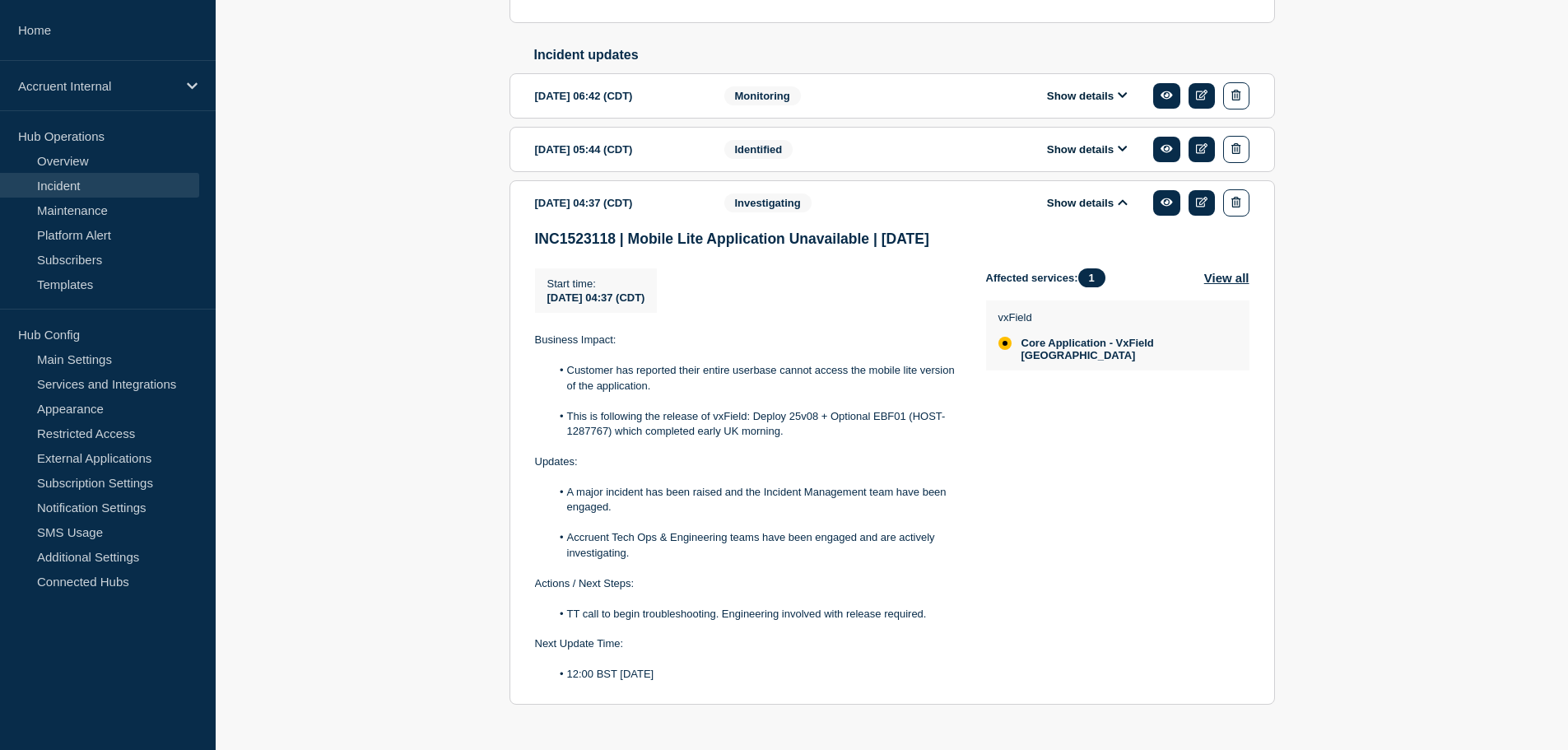
scroll to position [853, 0]
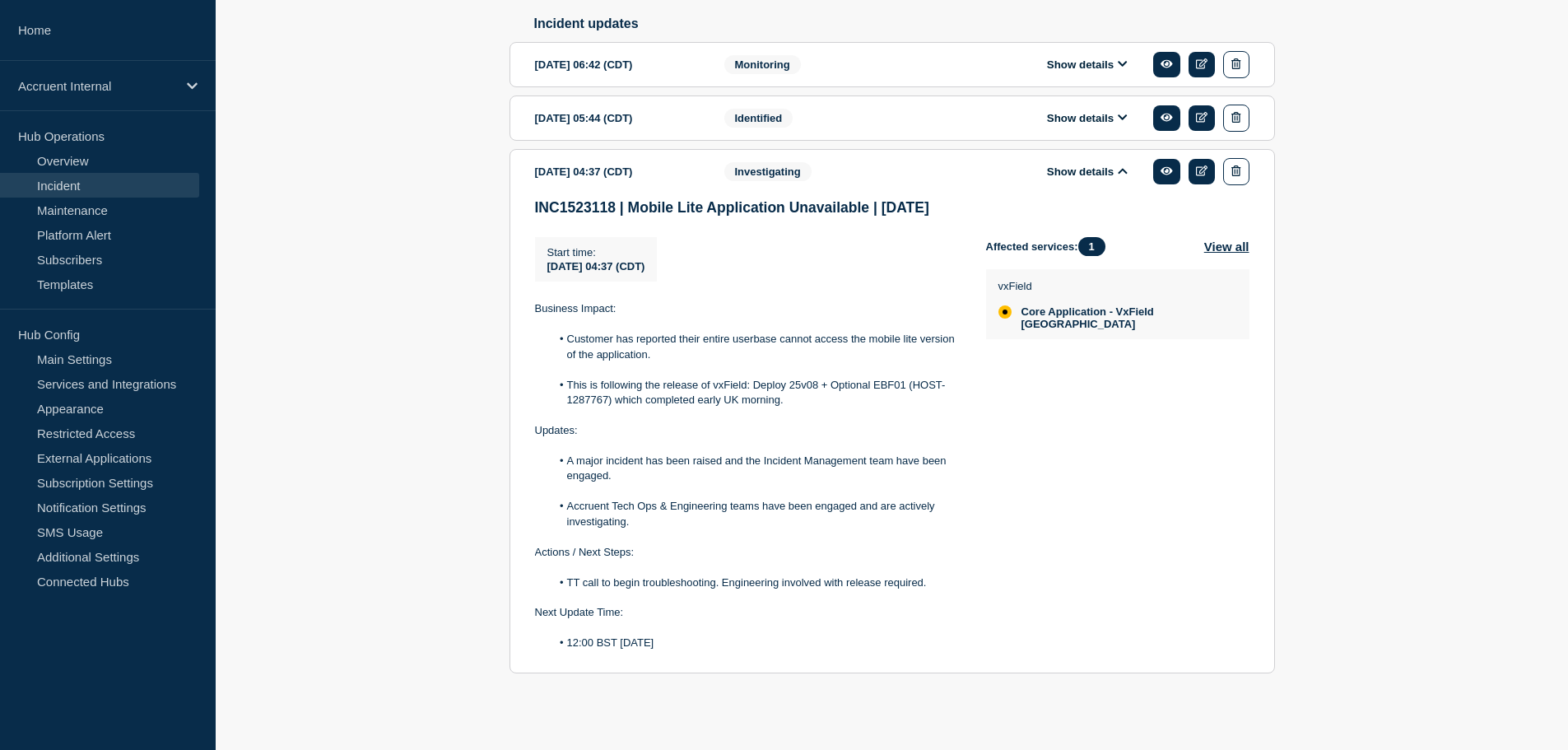
click at [1083, 119] on button "Show details" at bounding box center [1087, 118] width 90 height 14
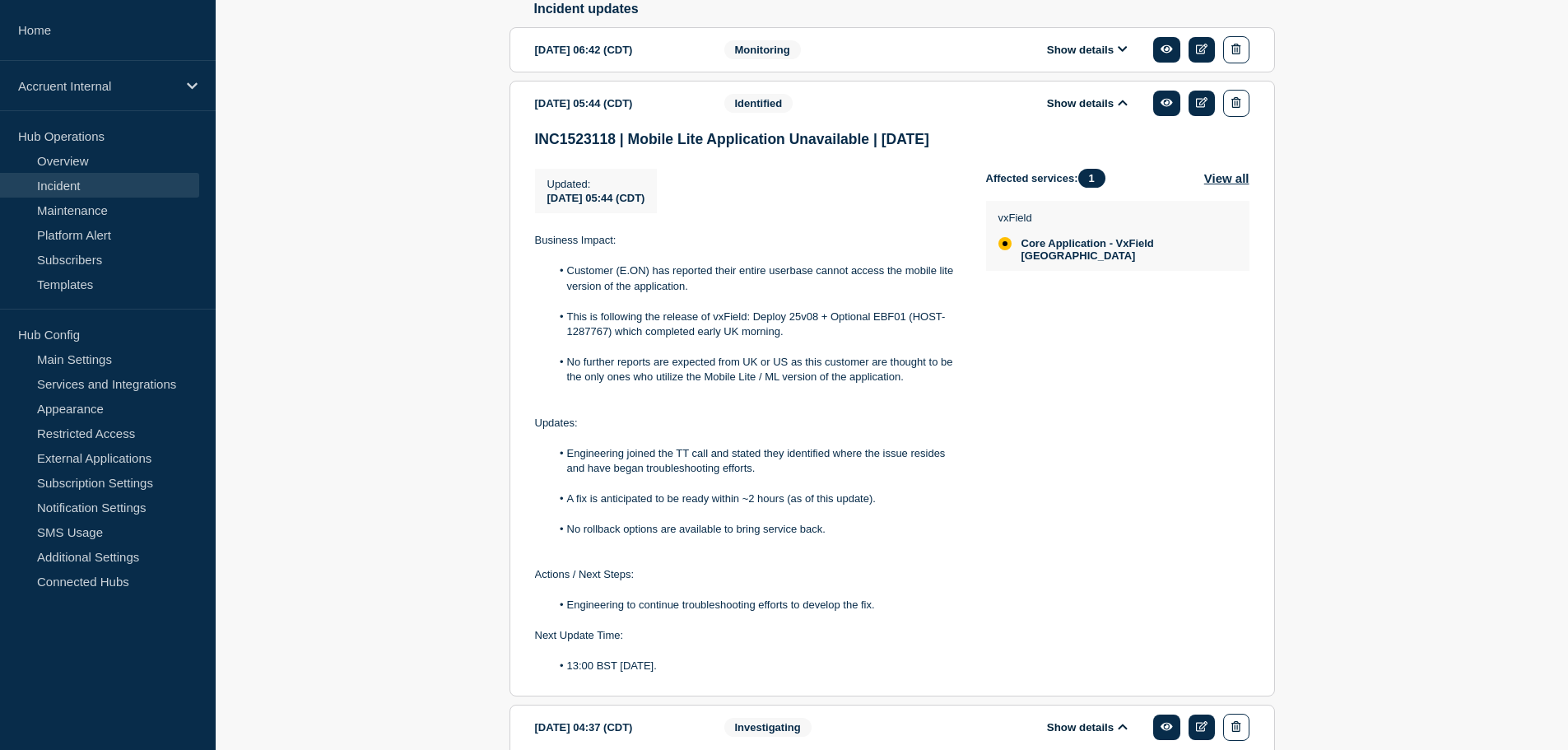
scroll to position [683, 0]
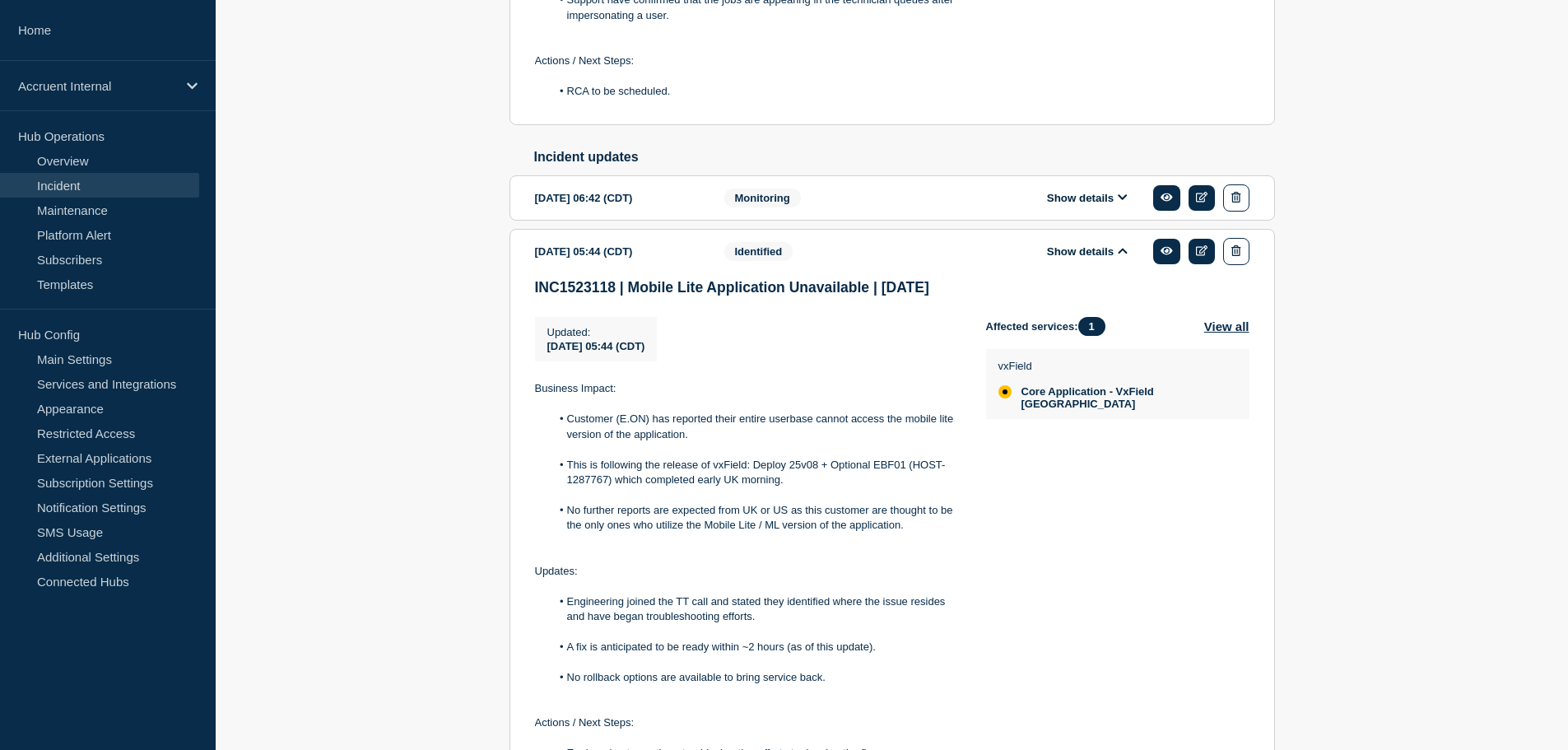
click at [1074, 205] on button "Show details" at bounding box center [1087, 198] width 90 height 14
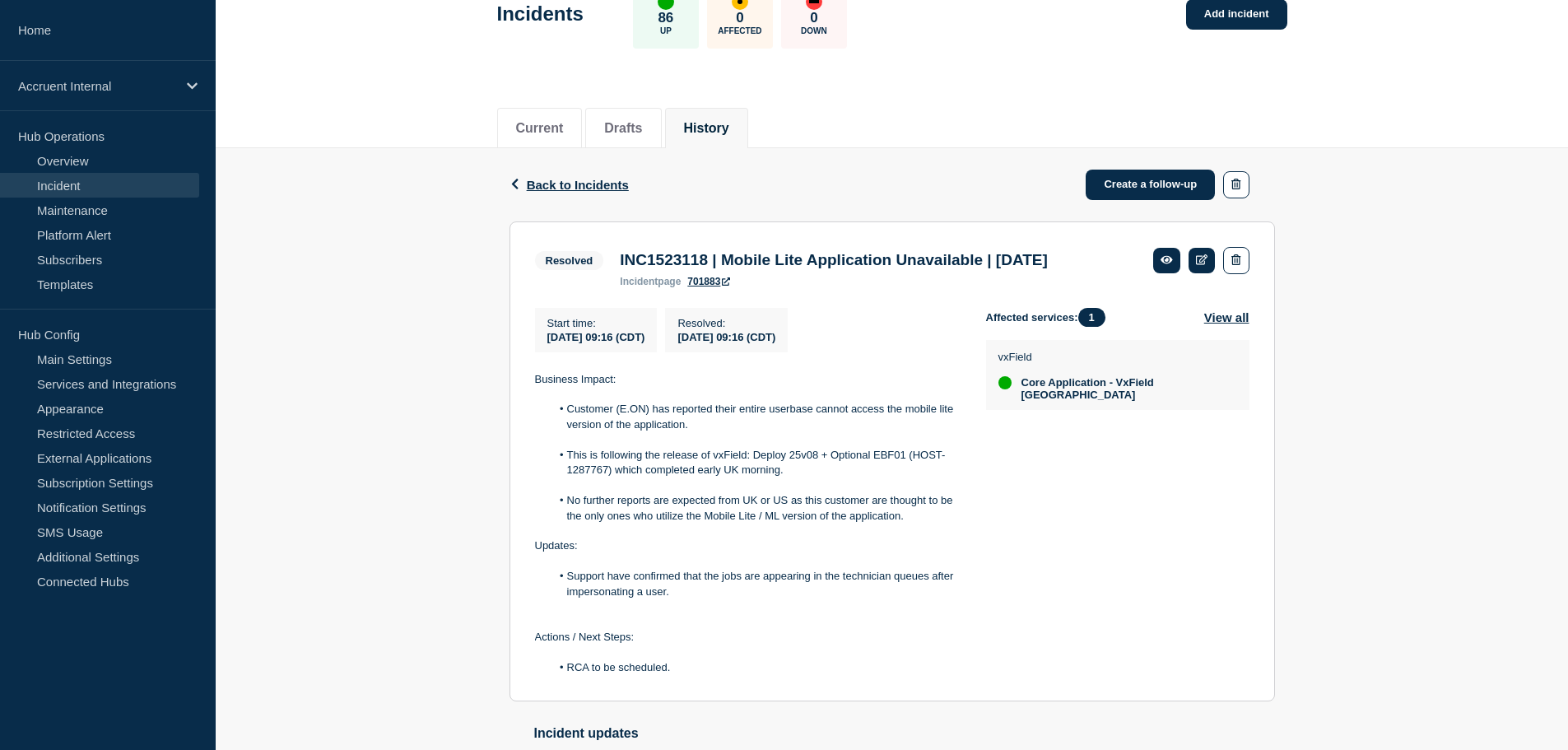
scroll to position [0, 0]
